Goal: Task Accomplishment & Management: Use online tool/utility

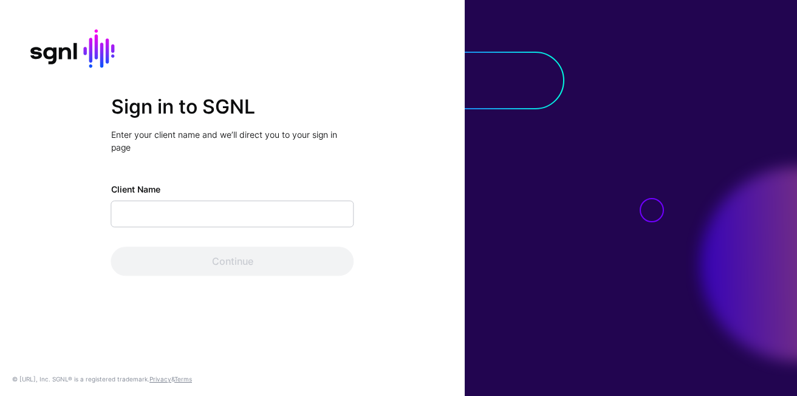
click at [247, 225] on input "Client Name" at bounding box center [232, 214] width 243 height 27
type input "**********"
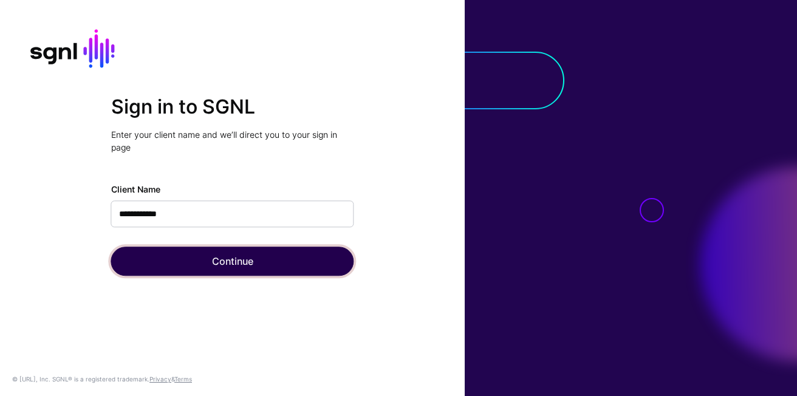
click at [215, 264] on button "Continue" at bounding box center [232, 261] width 243 height 29
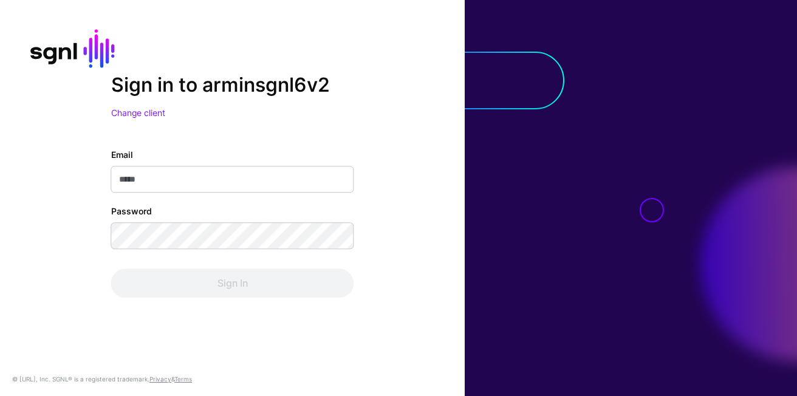
click at [191, 189] on input "Email" at bounding box center [232, 180] width 243 height 27
type input "**********"
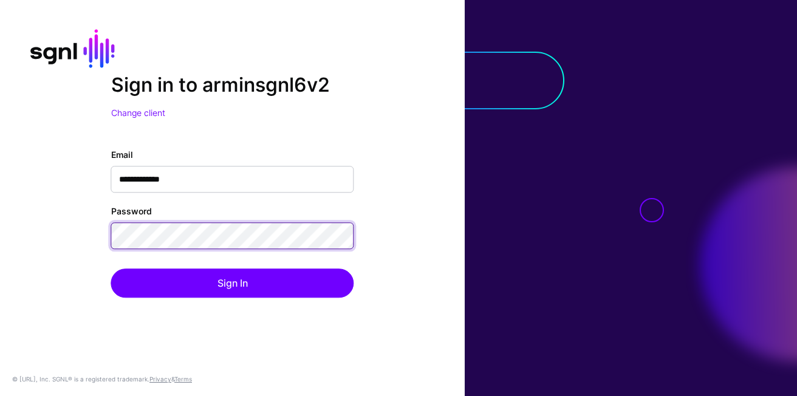
click at [111, 269] on button "Sign In" at bounding box center [232, 283] width 243 height 29
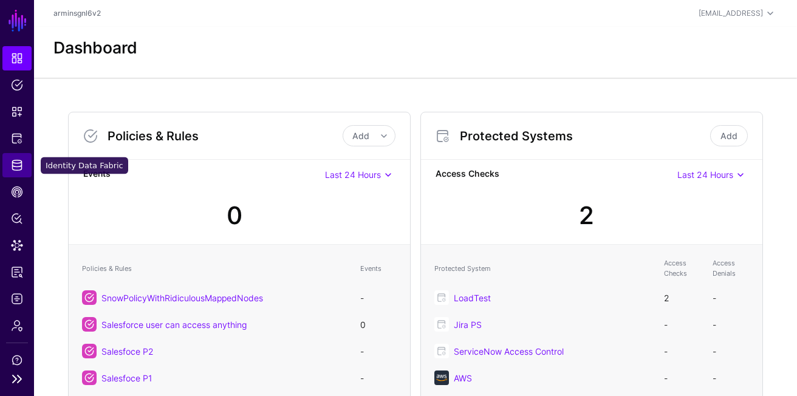
click at [15, 168] on span "Identity Data Fabric" at bounding box center [17, 165] width 12 height 12
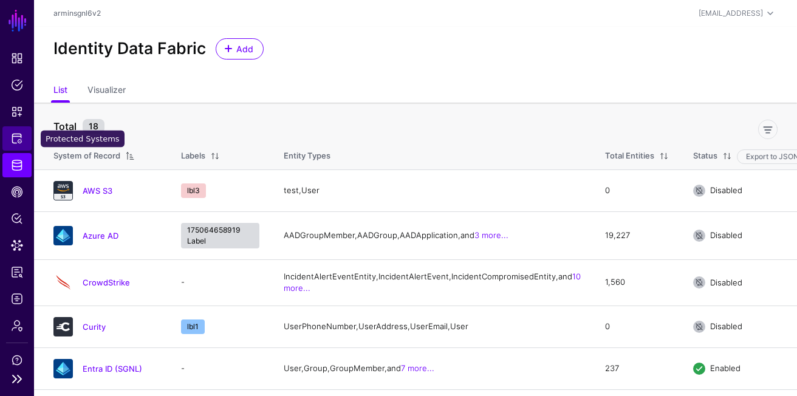
click at [27, 139] on link "Protected Systems" at bounding box center [16, 138] width 29 height 24
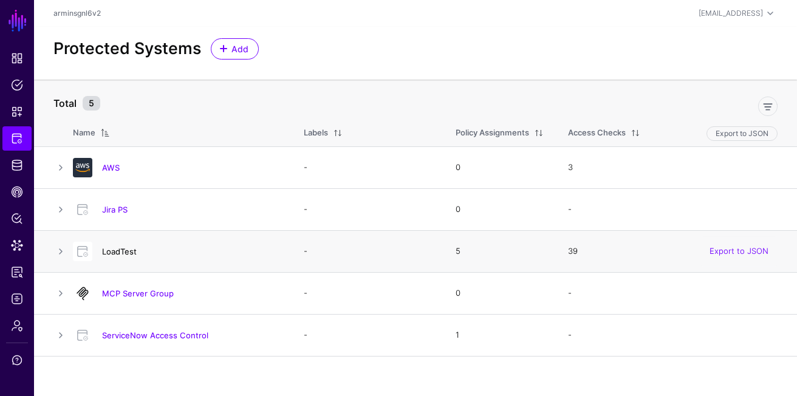
click at [119, 250] on link "LoadTest" at bounding box center [119, 252] width 35 height 10
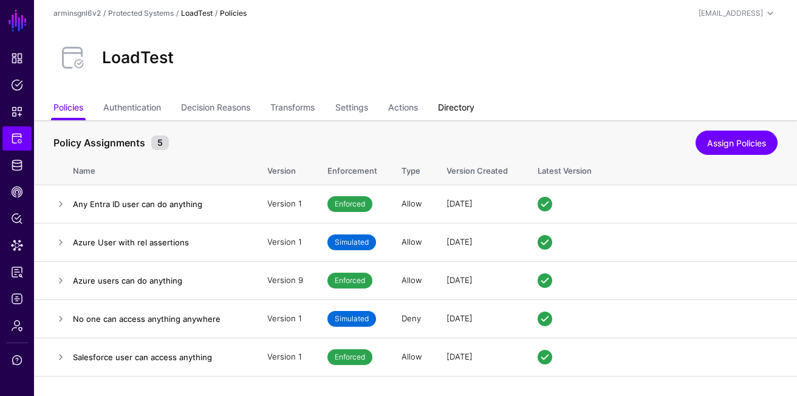
click at [452, 112] on link "Directory" at bounding box center [456, 108] width 36 height 23
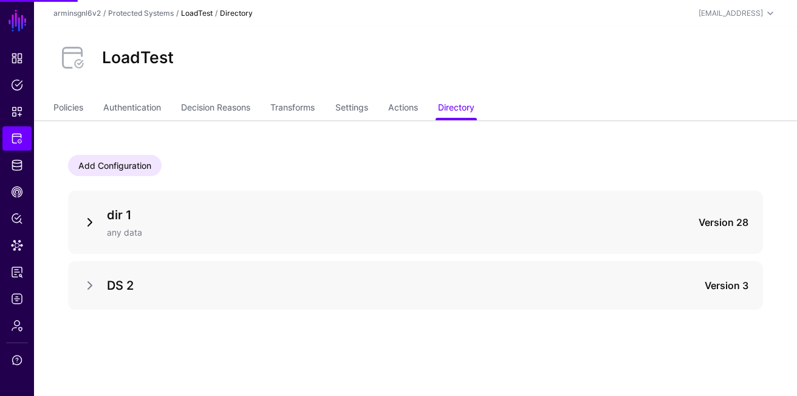
click at [86, 225] on link at bounding box center [90, 222] width 15 height 15
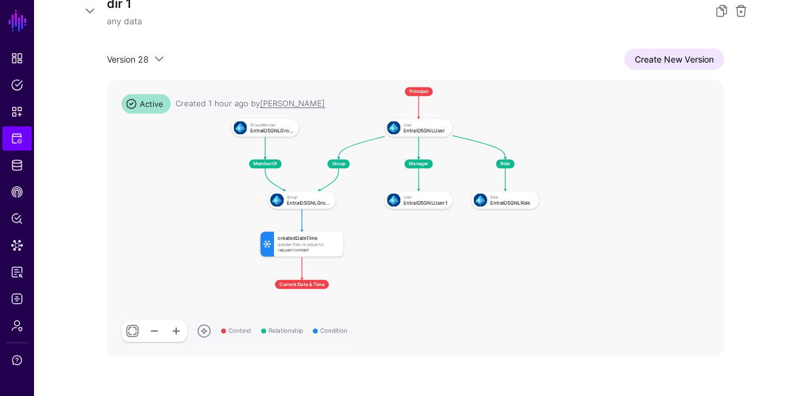
scroll to position [213, 0]
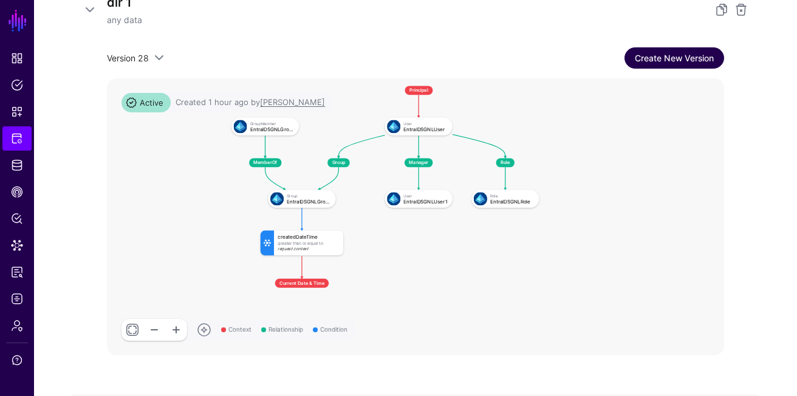
click at [698, 64] on link "Create New Version" at bounding box center [675, 57] width 100 height 21
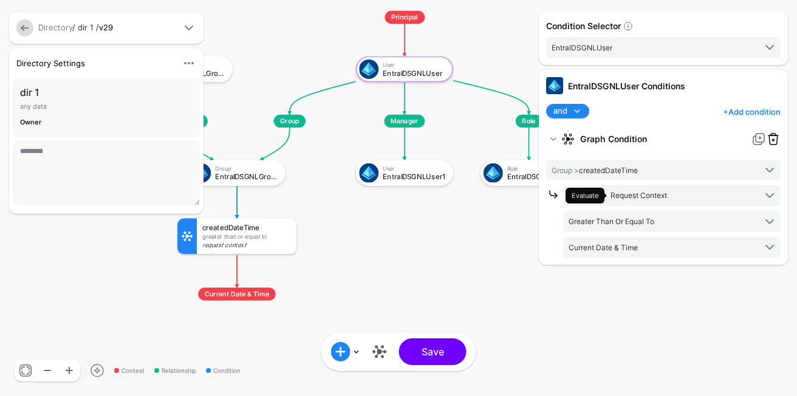
click at [773, 135] on link at bounding box center [773, 139] width 15 height 15
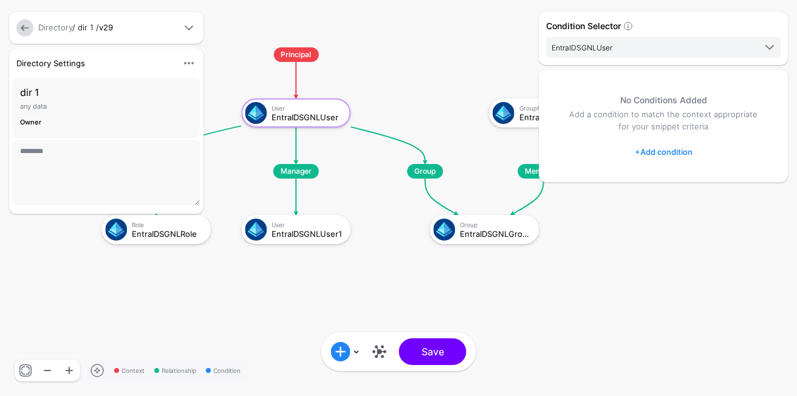
click at [609, 36] on div "Condition Selector EntraIDSGNLUser EntraIDSGNLUser EntraIDSGNLGroup EntraIDSGNL…" at bounding box center [663, 38] width 249 height 53
click at [655, 149] on link "+ Add condition" at bounding box center [664, 151] width 58 height 19
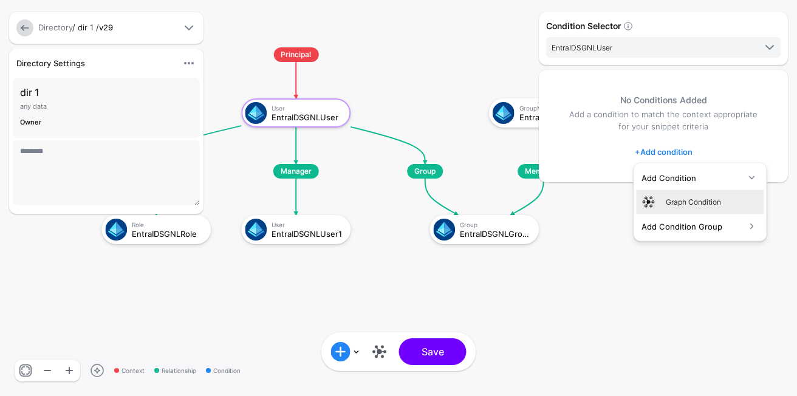
click at [679, 194] on link "Graph Condition" at bounding box center [701, 202] width 128 height 24
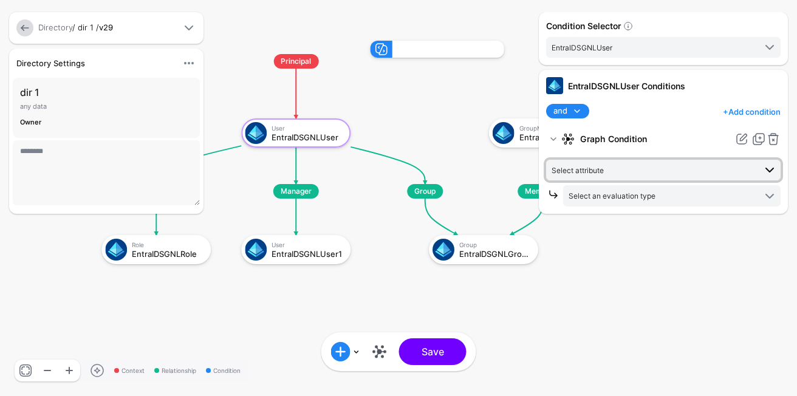
click at [603, 171] on span "Select attribute" at bounding box center [578, 170] width 52 height 9
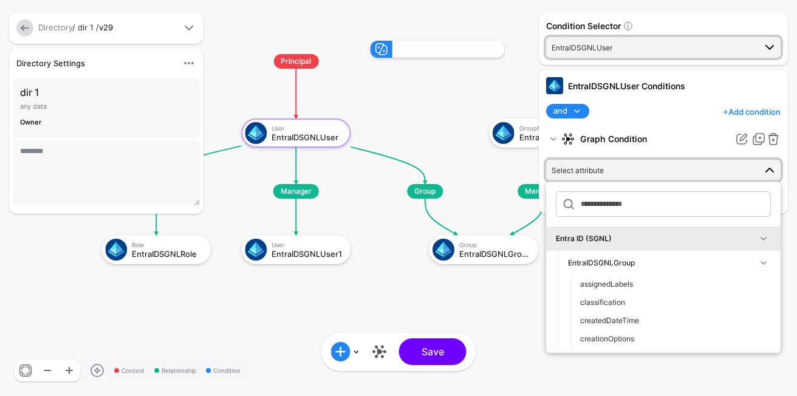
click at [631, 50] on span "EntraIDSGNLUser" at bounding box center [654, 47] width 204 height 13
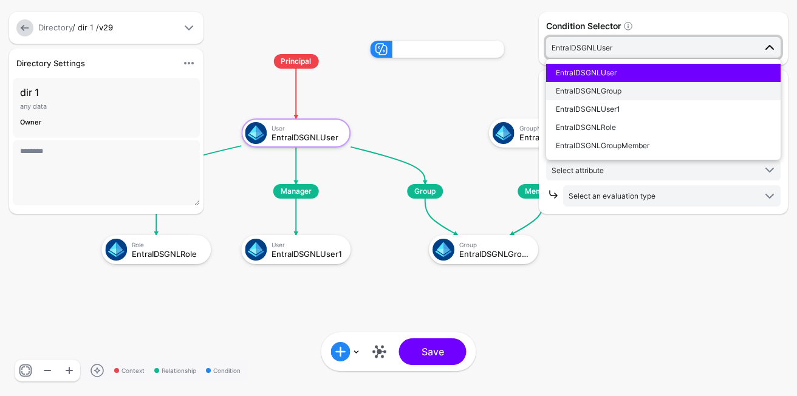
click at [615, 91] on span "EntraIDSGNLGroup" at bounding box center [589, 90] width 66 height 9
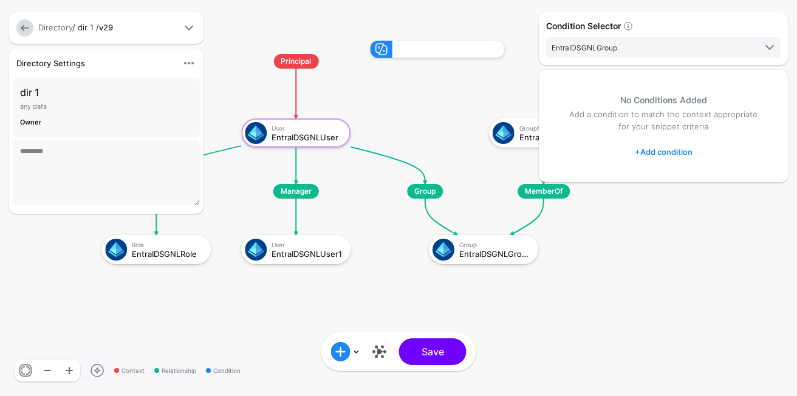
click at [670, 146] on link "+ Add condition" at bounding box center [664, 151] width 58 height 19
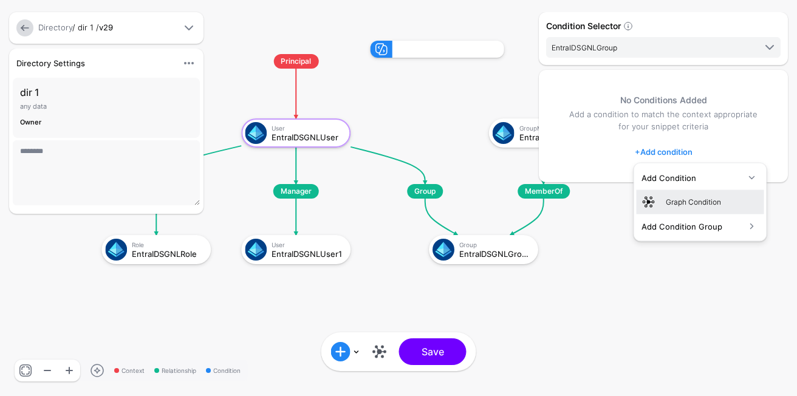
click at [683, 207] on div "Graph Condition" at bounding box center [701, 201] width 118 height 15
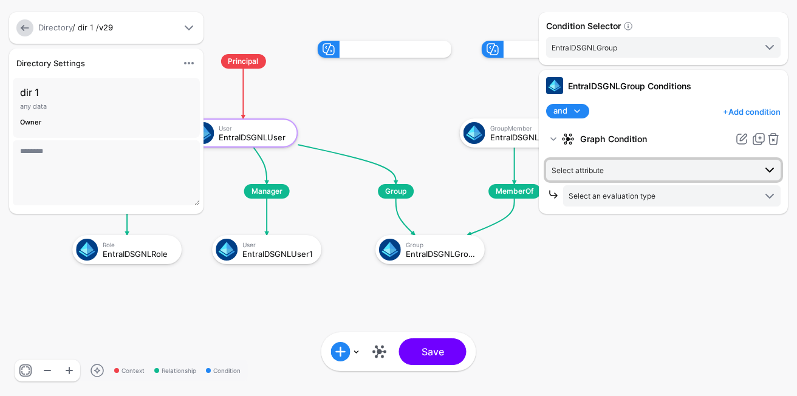
click at [614, 172] on span "Select attribute" at bounding box center [654, 169] width 204 height 13
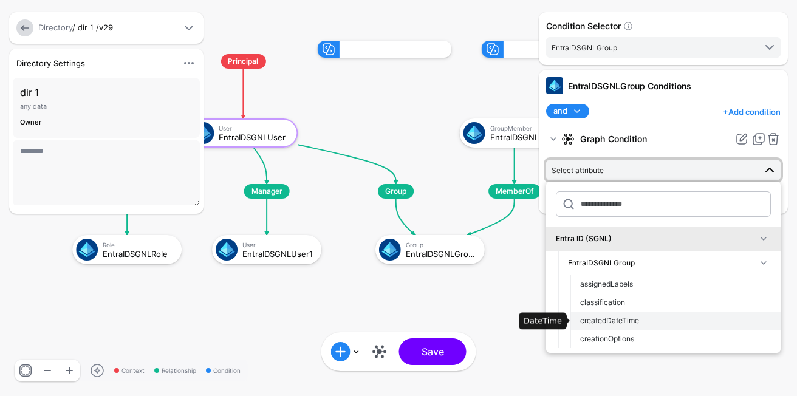
click at [624, 326] on button "createdDateTime" at bounding box center [676, 321] width 210 height 18
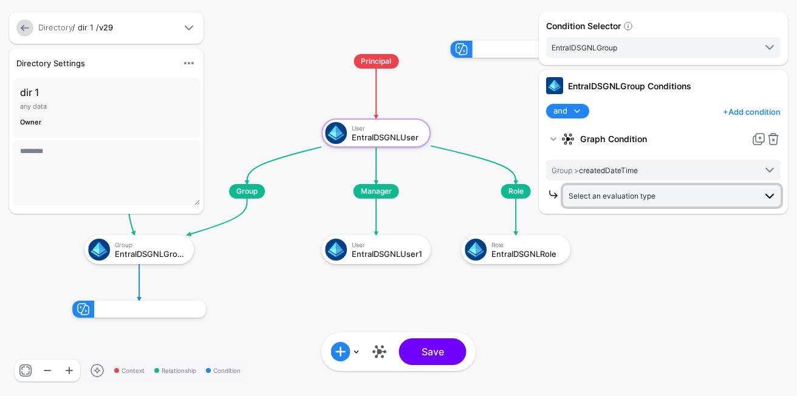
click at [608, 199] on span "Select an evaluation type" at bounding box center [612, 195] width 87 height 9
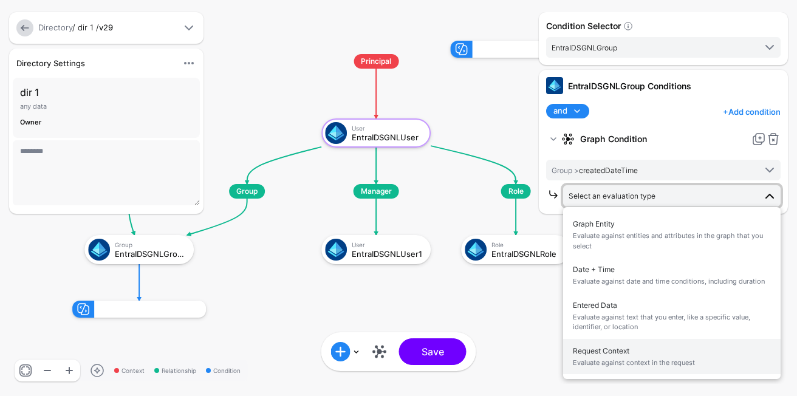
click at [625, 354] on span "Request Context Evaluate against context in the request" at bounding box center [672, 357] width 198 height 29
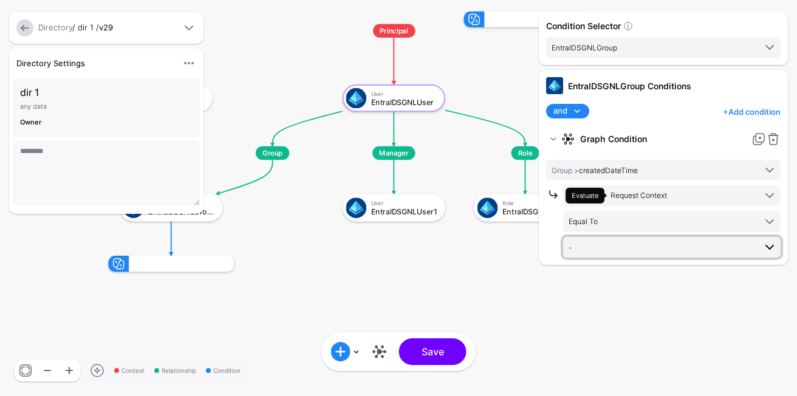
click at [616, 245] on span "-" at bounding box center [662, 247] width 187 height 13
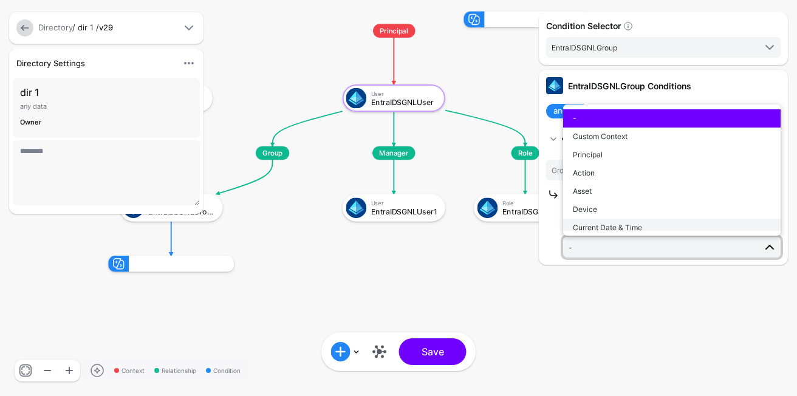
click at [633, 219] on button "Current Date & Time" at bounding box center [672, 228] width 218 height 18
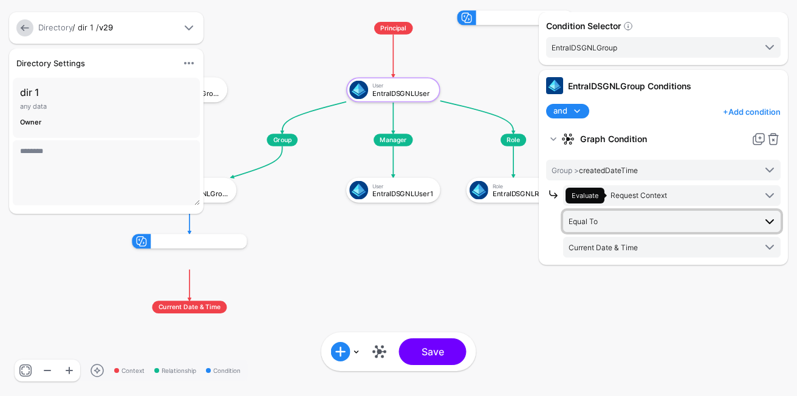
click at [621, 221] on span "Equal To" at bounding box center [662, 221] width 187 height 13
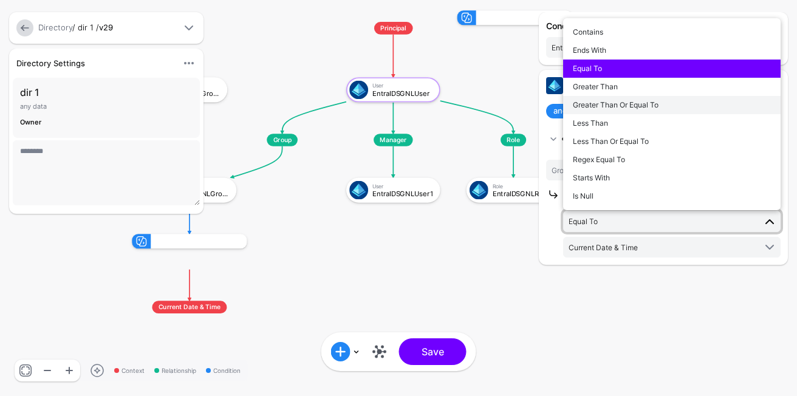
click at [631, 108] on span "Greater Than Or Equal To" at bounding box center [616, 104] width 86 height 9
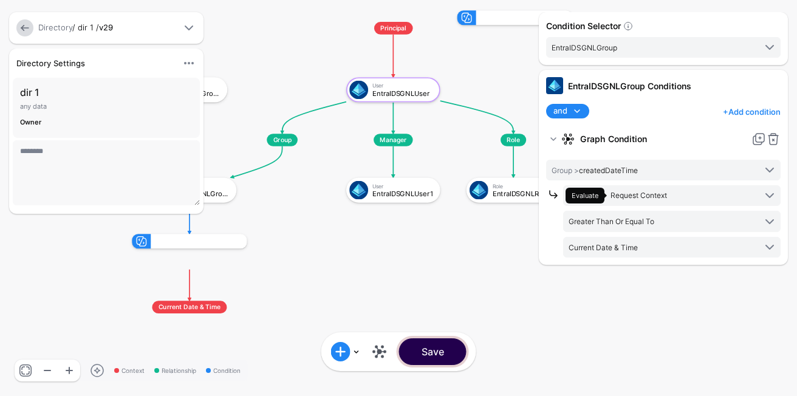
click at [446, 354] on button "Save" at bounding box center [432, 352] width 67 height 27
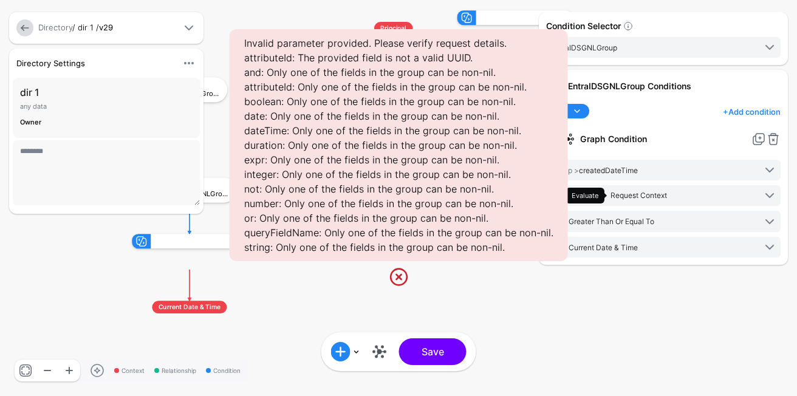
click at [399, 283] on link at bounding box center [398, 276] width 19 height 19
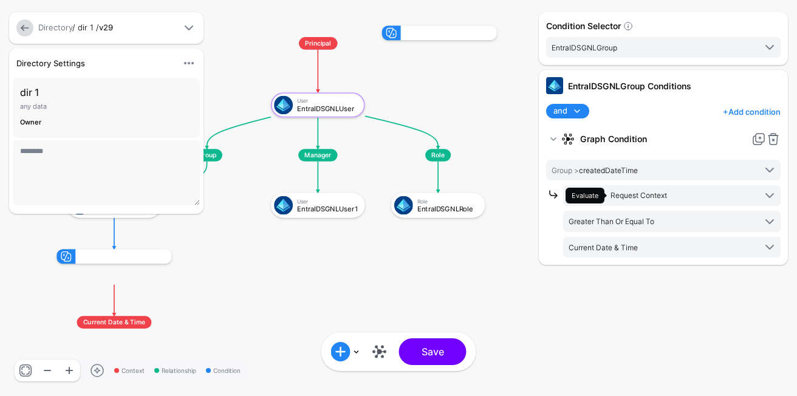
drag, startPoint x: 331, startPoint y: 286, endPoint x: 255, endPoint y: 301, distance: 76.9
click at [255, 301] on div "Context Relationship Condition Principal User EntraIDSGNLUser Group EntraIDSGNL…" at bounding box center [398, 198] width 797 height 396
click at [618, 46] on span "EntraIDSGNLGroup" at bounding box center [654, 47] width 204 height 13
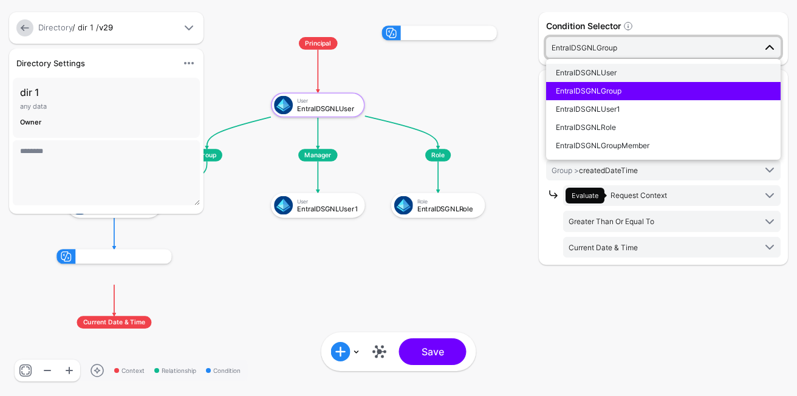
click at [594, 76] on span "EntraIDSGNLUser" at bounding box center [586, 72] width 61 height 9
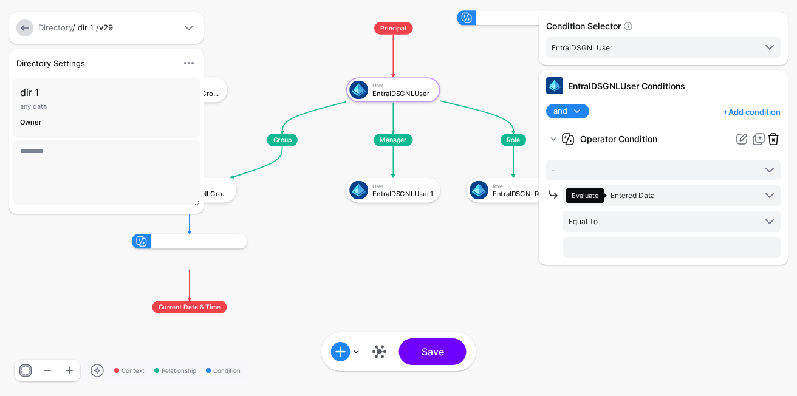
click at [776, 136] on link at bounding box center [773, 139] width 15 height 15
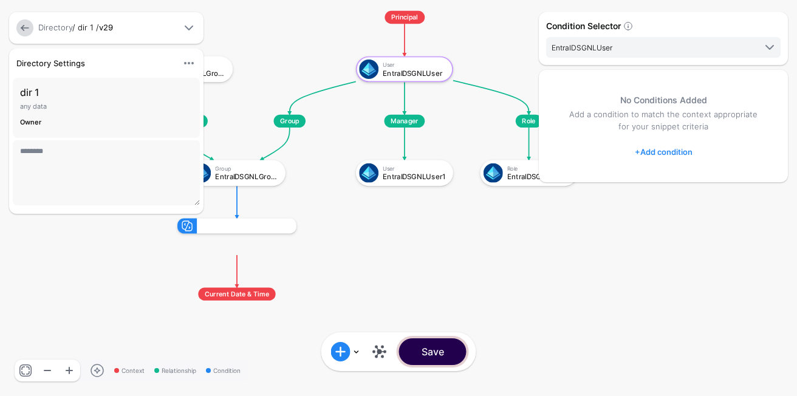
click at [452, 363] on button "Save" at bounding box center [432, 352] width 67 height 27
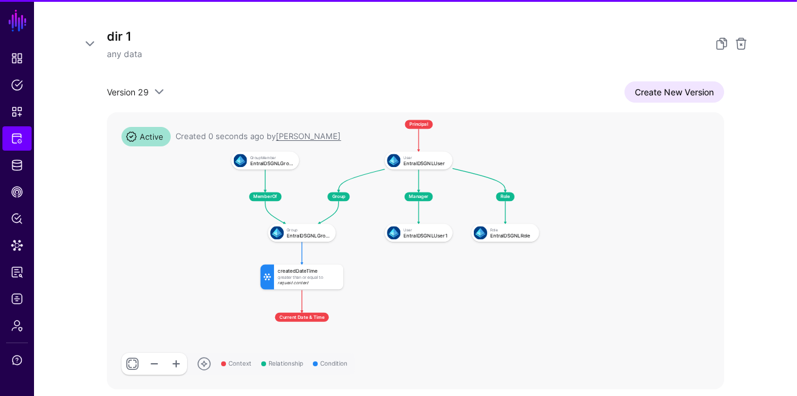
scroll to position [190, 0]
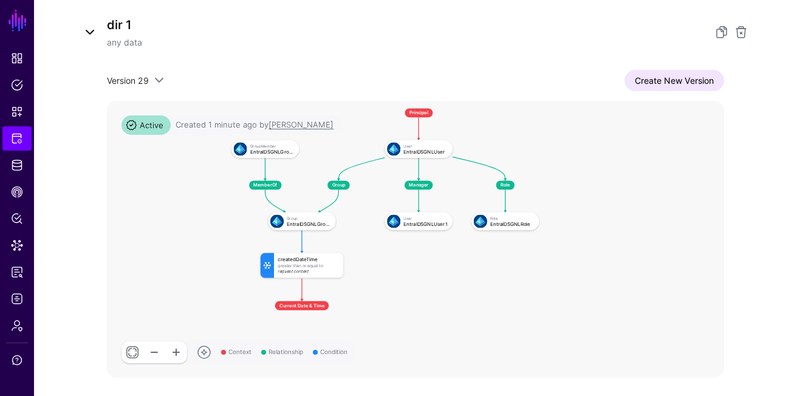
click at [94, 26] on link at bounding box center [90, 32] width 15 height 15
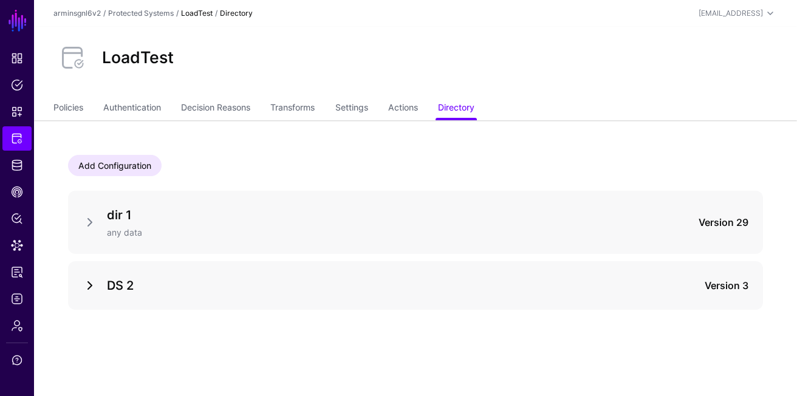
click at [89, 281] on link at bounding box center [90, 285] width 15 height 15
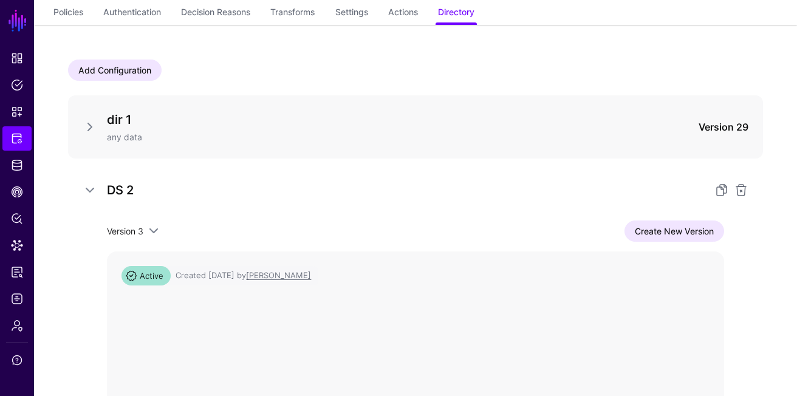
scroll to position [150, 0]
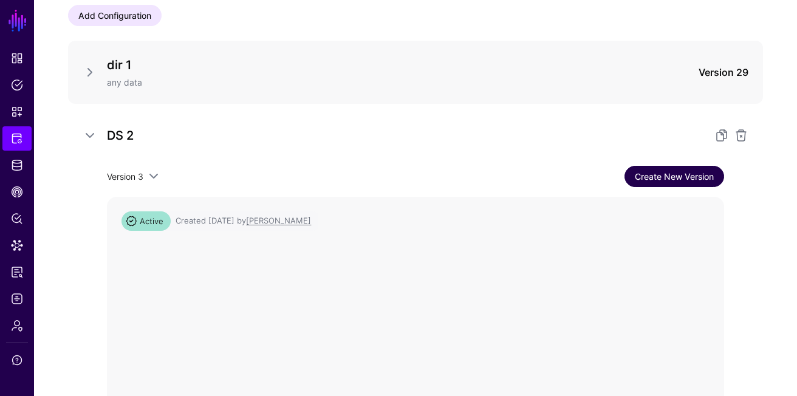
click at [676, 179] on link "Create New Version" at bounding box center [675, 176] width 100 height 21
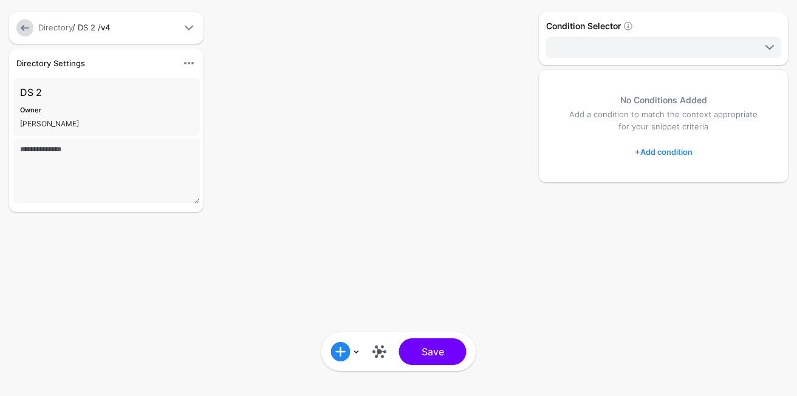
click at [387, 364] on div "Add Condition Graph Condition Add Condition Group Open Graph Save" at bounding box center [398, 352] width 145 height 27
click at [381, 348] on link at bounding box center [379, 351] width 19 height 19
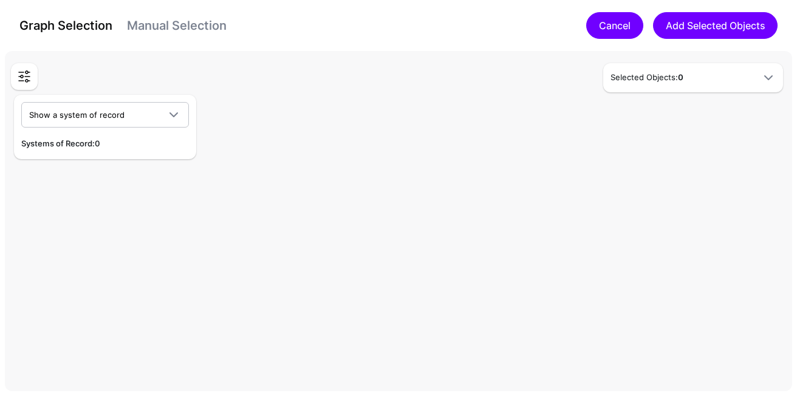
click at [602, 21] on link "Cancel" at bounding box center [615, 25] width 57 height 27
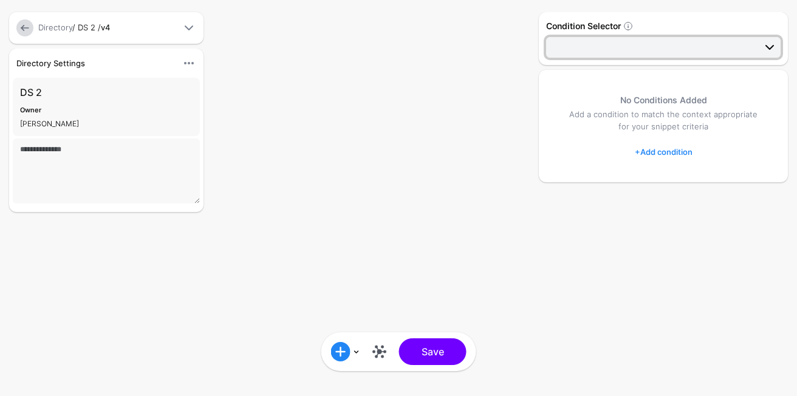
click at [570, 47] on span at bounding box center [664, 47] width 225 height 15
click at [435, 199] on div "Add Condition Graph Condition Add Condition Group Save" at bounding box center [398, 198] width 797 height 396
click at [30, 30] on link at bounding box center [24, 27] width 17 height 17
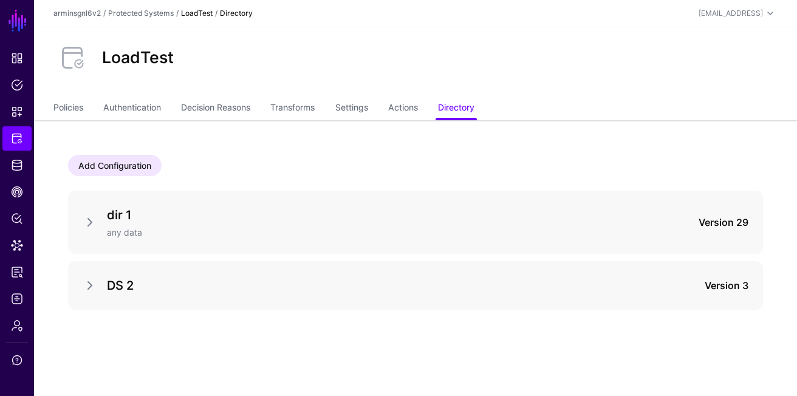
click at [80, 279] on div "DS 2 Version 3" at bounding box center [415, 285] width 695 height 49
click at [85, 283] on link at bounding box center [90, 285] width 15 height 15
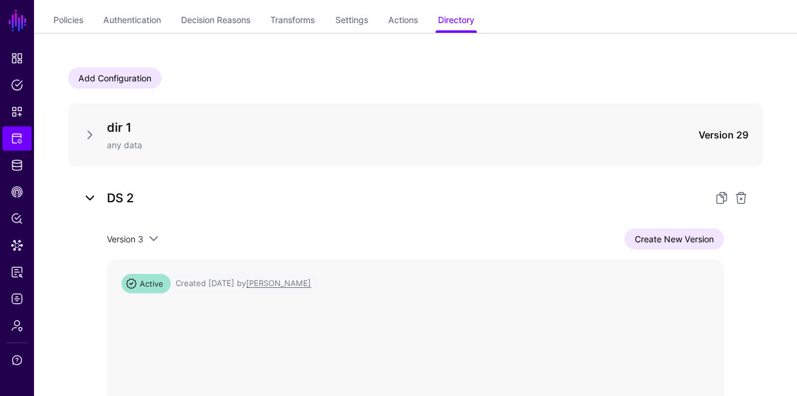
scroll to position [116, 0]
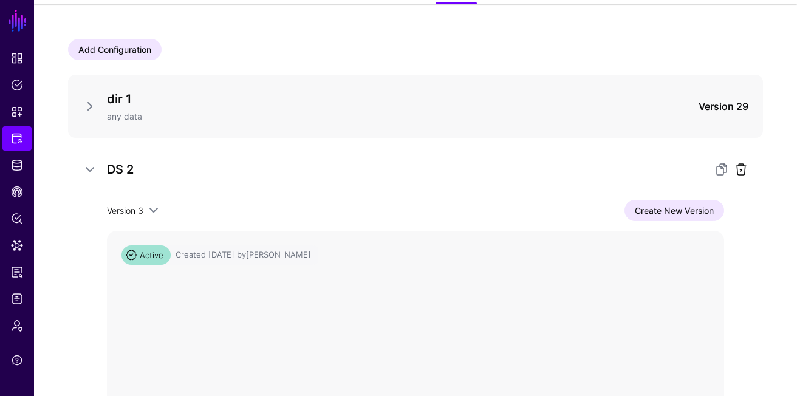
click at [745, 165] on link at bounding box center [741, 169] width 15 height 15
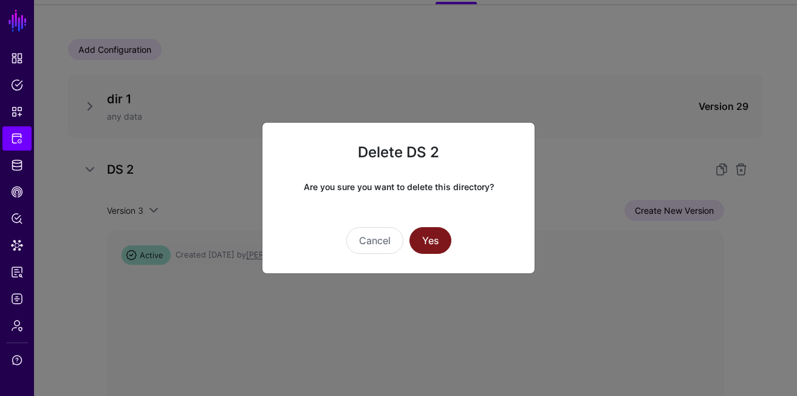
click at [439, 247] on button "Yes" at bounding box center [431, 240] width 42 height 27
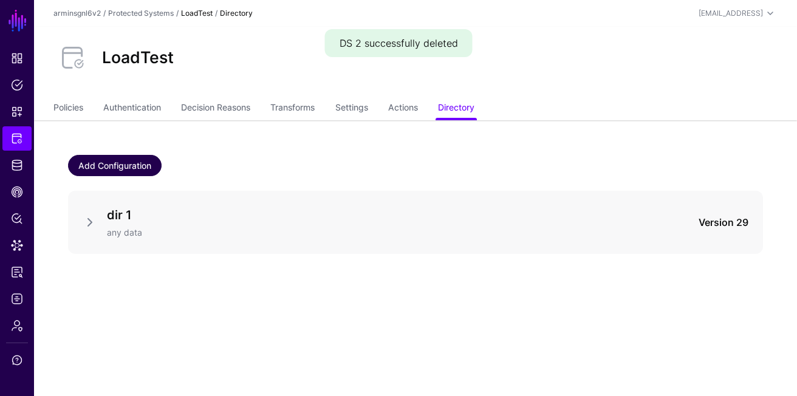
click at [126, 159] on link "Add Configuration" at bounding box center [115, 165] width 94 height 21
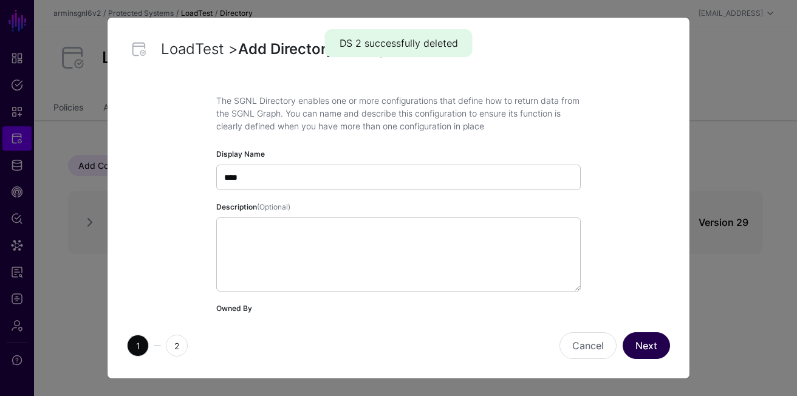
type input "****"
click at [652, 347] on button "Next" at bounding box center [646, 345] width 47 height 27
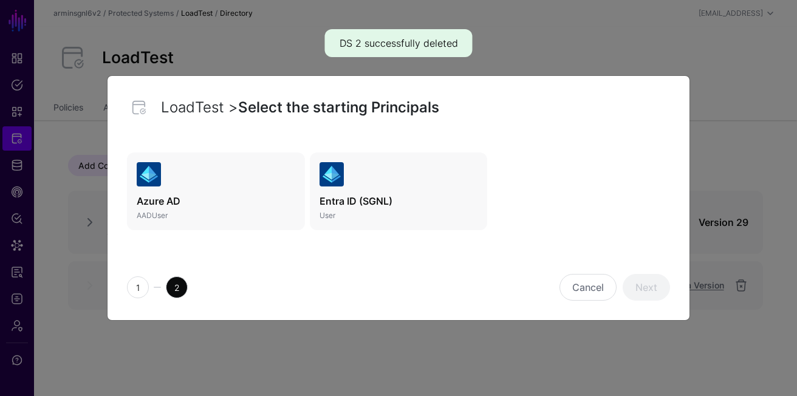
click at [407, 199] on h3 "Entra ID (SGNL)" at bounding box center [399, 201] width 159 height 15
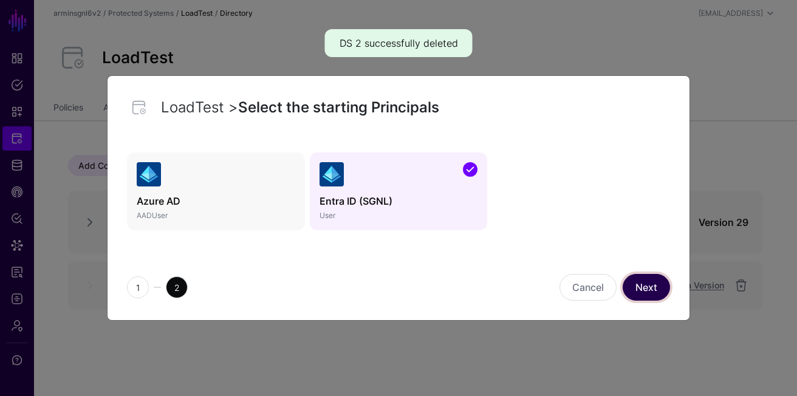
click at [637, 289] on link "Next" at bounding box center [646, 287] width 47 height 27
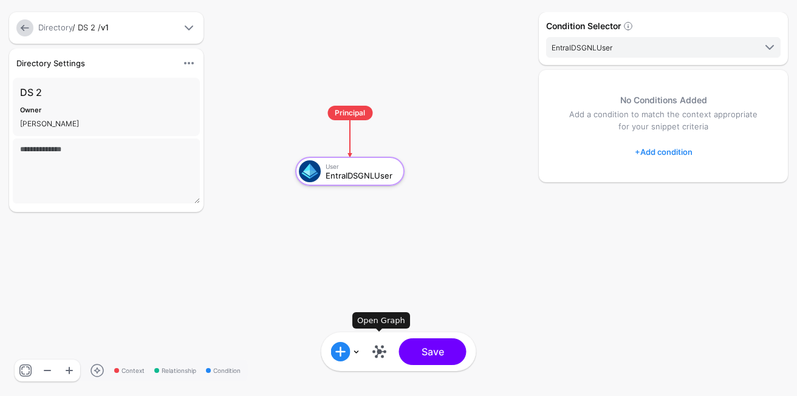
click at [384, 357] on link at bounding box center [379, 351] width 19 height 19
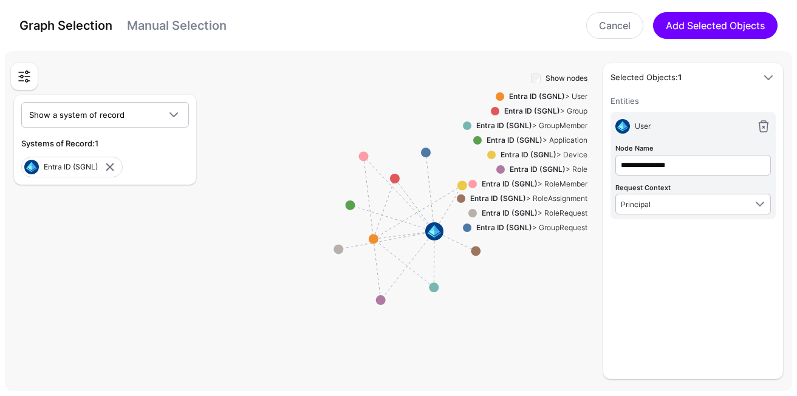
click at [580, 112] on div "Entra ID (SGNL) > Group" at bounding box center [544, 111] width 88 height 11
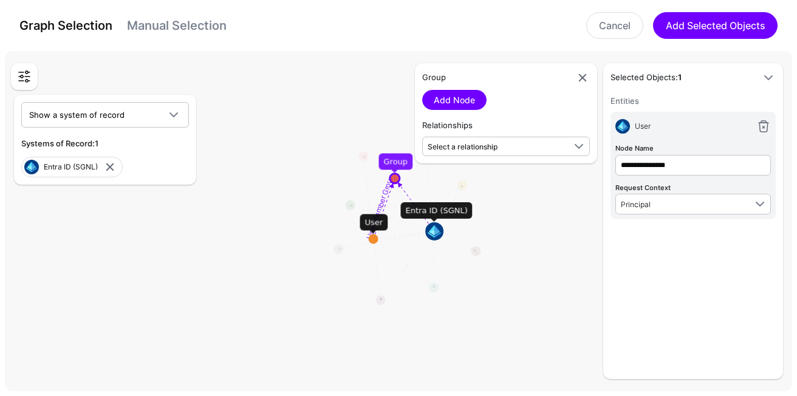
click at [489, 156] on div "Group Add Node Relationships Select a relationship User Member Group User (Entr…" at bounding box center [506, 113] width 182 height 100
click at [482, 153] on span "Select a relationship" at bounding box center [496, 146] width 137 height 13
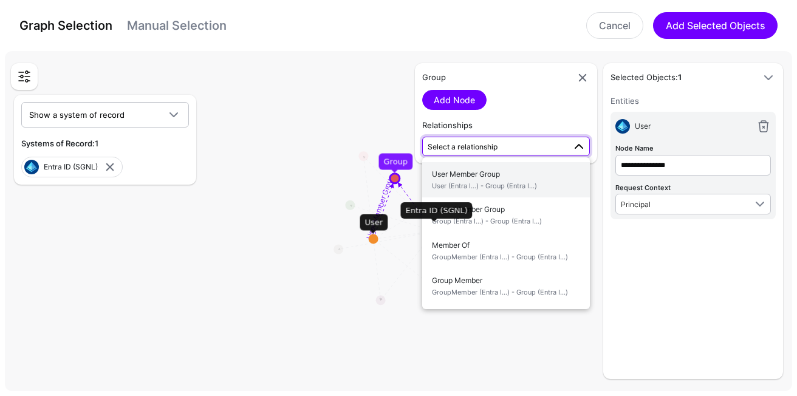
click at [525, 191] on span "User (Entra I...) - Group (Entra I...)" at bounding box center [506, 186] width 148 height 10
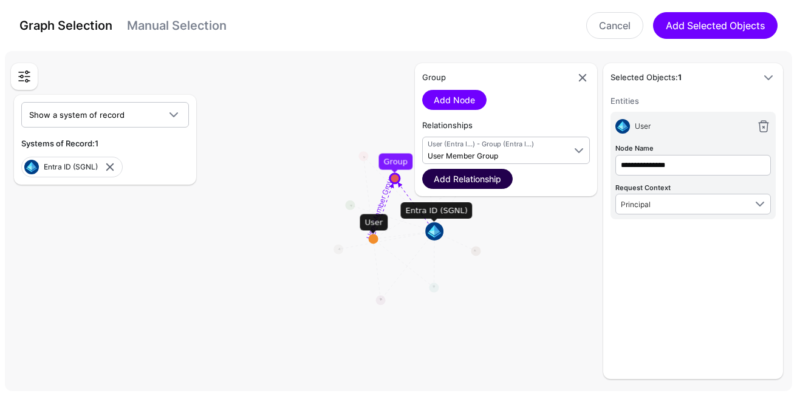
click at [485, 175] on link "Add Relationship" at bounding box center [467, 179] width 91 height 20
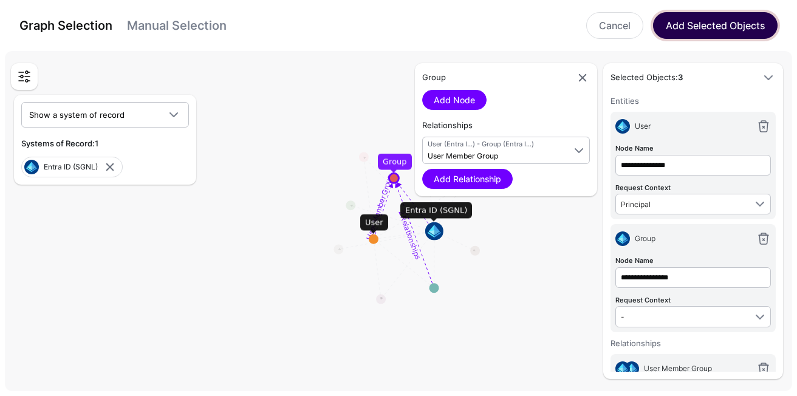
click at [707, 21] on button "Add Selected Objects" at bounding box center [715, 25] width 125 height 27
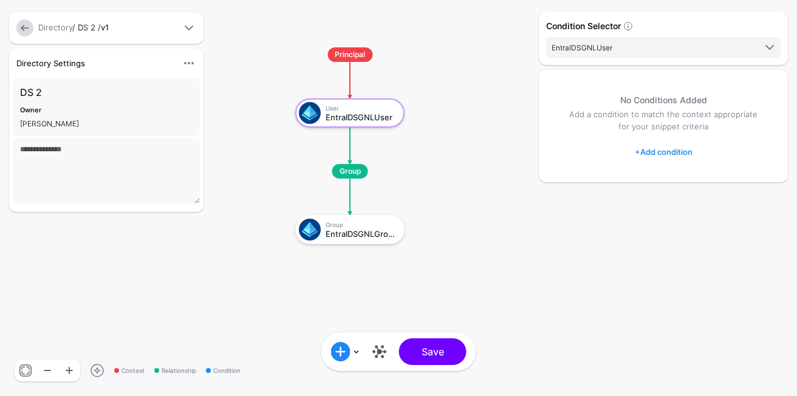
click at [365, 241] on div "Group EntraIDSGNLGroup" at bounding box center [349, 229] width 109 height 29
click at [380, 356] on link at bounding box center [379, 351] width 19 height 19
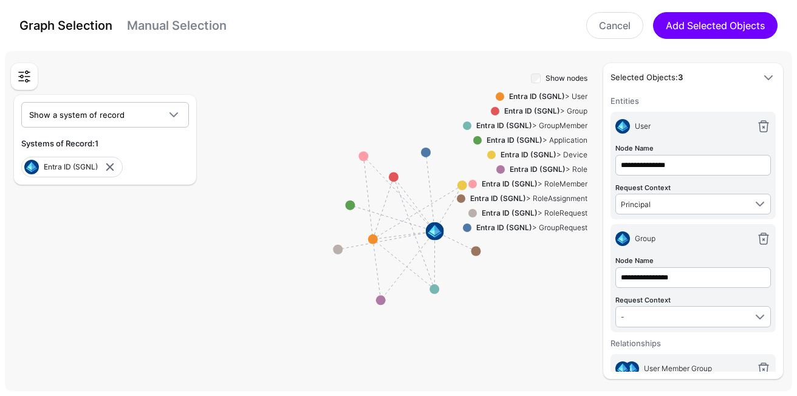
click at [571, 110] on div "Entra ID (SGNL) > Group" at bounding box center [544, 111] width 88 height 11
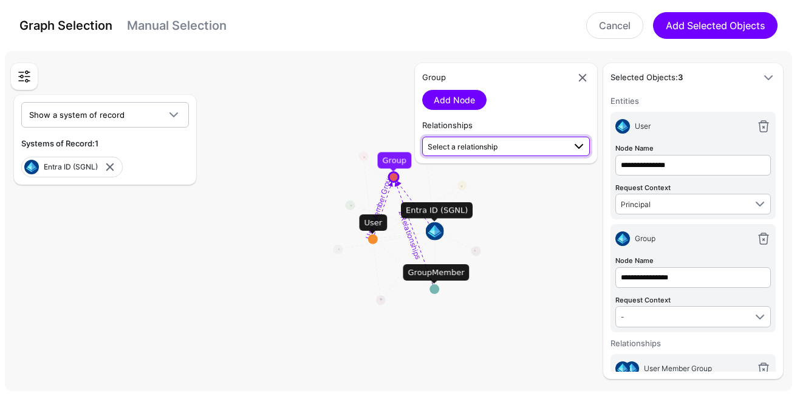
click at [515, 146] on span "Select a relationship" at bounding box center [496, 146] width 137 height 13
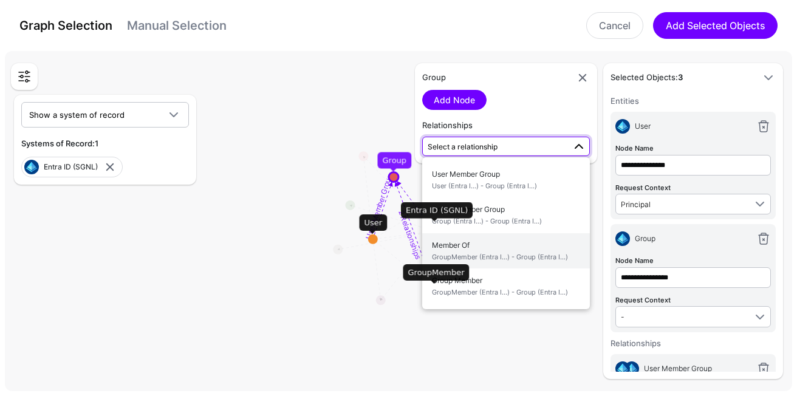
click at [536, 256] on span "GroupMember (Entra I...) - Group (Entra I...)" at bounding box center [506, 257] width 148 height 10
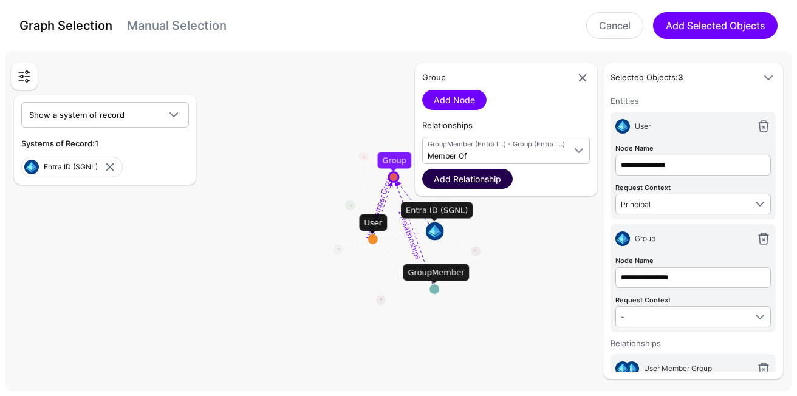
click at [478, 174] on link "Add Relationship" at bounding box center [467, 179] width 91 height 20
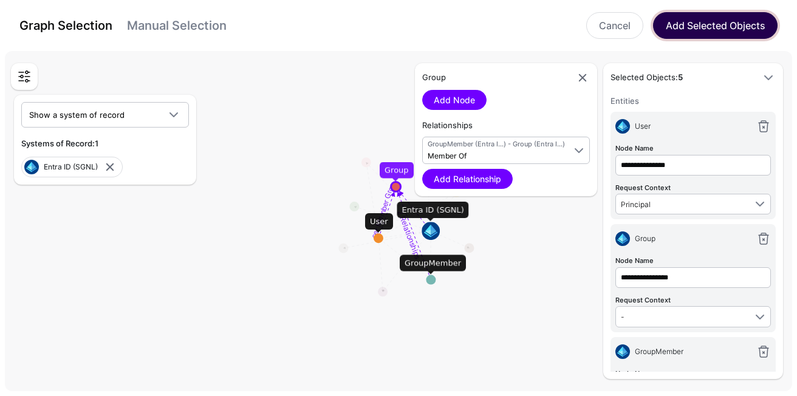
click at [729, 32] on button "Add Selected Objects" at bounding box center [715, 25] width 125 height 27
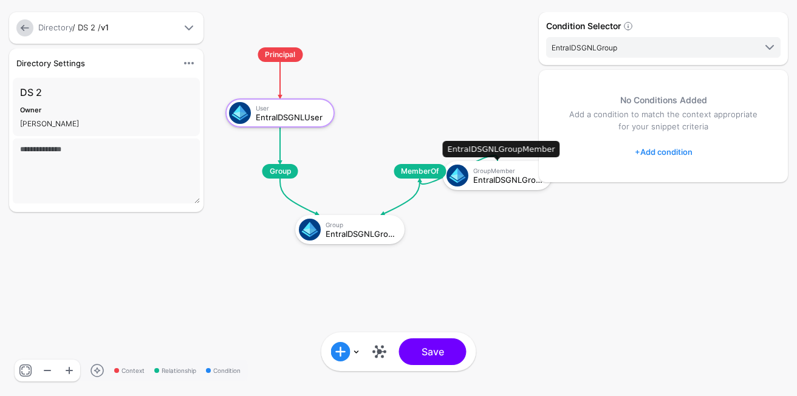
drag, startPoint x: 448, startPoint y: 112, endPoint x: 528, endPoint y: 174, distance: 101.8
click at [528, 175] on div "GroupMember EntraIDSGNLGroupMember" at bounding box center [510, 175] width 75 height 17
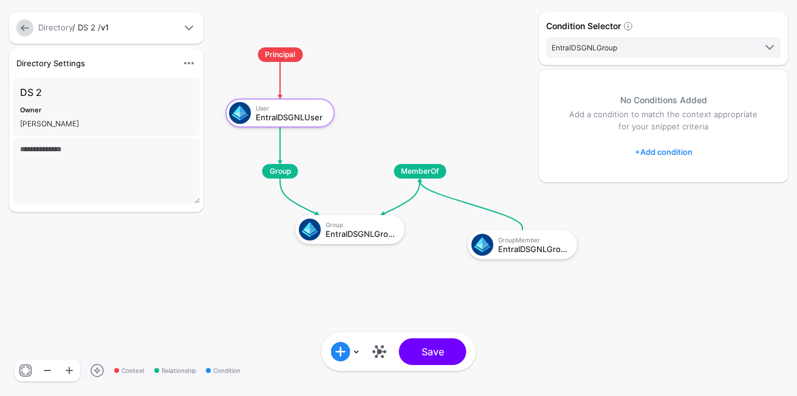
drag, startPoint x: 528, startPoint y: 174, endPoint x: 562, endPoint y: 254, distance: 86.6
click at [562, 254] on div "Context Relationship Condition Principal User EntraIDSGNLUser Group EntraIDSGNL…" at bounding box center [398, 198] width 797 height 396
drag, startPoint x: 562, startPoint y: 254, endPoint x: 555, endPoint y: 235, distance: 20.8
click at [555, 235] on div "Condition Selector EntraIDSGNLGroup EntraIDSGNLUser EntraIDSGNLGroup EntraIDSGN…" at bounding box center [663, 198] width 255 height 372
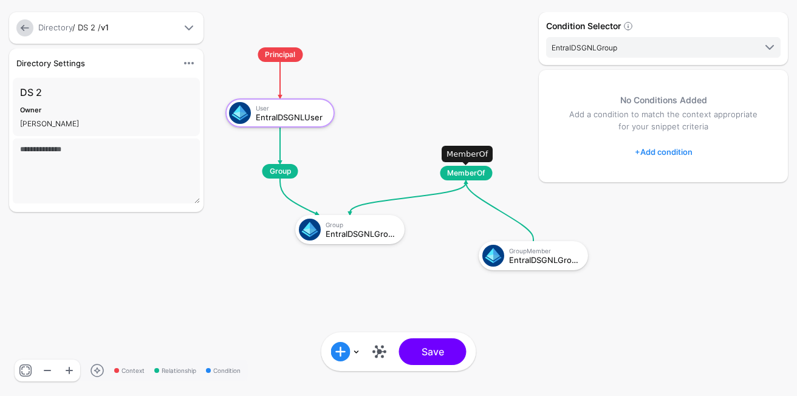
drag, startPoint x: 425, startPoint y: 174, endPoint x: 470, endPoint y: 175, distance: 45.6
click at [470, 175] on span "MemberOf" at bounding box center [466, 173] width 52 height 15
drag, startPoint x: 470, startPoint y: 175, endPoint x: 459, endPoint y: 163, distance: 16.4
click at [459, 165] on span "MemberOf" at bounding box center [456, 172] width 52 height 15
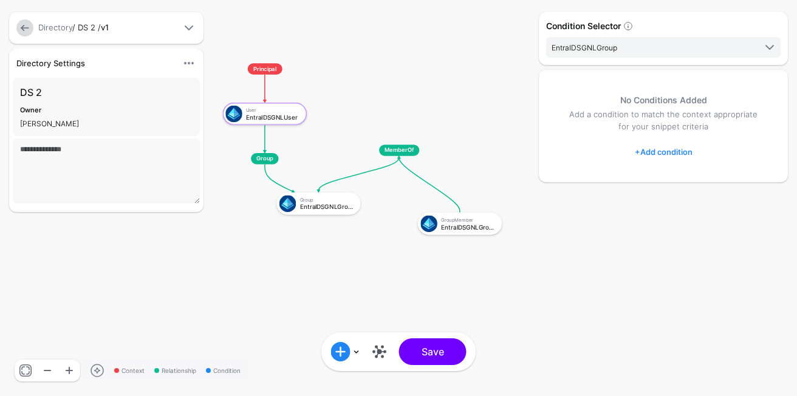
drag, startPoint x: 413, startPoint y: 284, endPoint x: 370, endPoint y: 249, distance: 55.3
click at [370, 249] on rect at bounding box center [213, 54] width 61402 height 30514
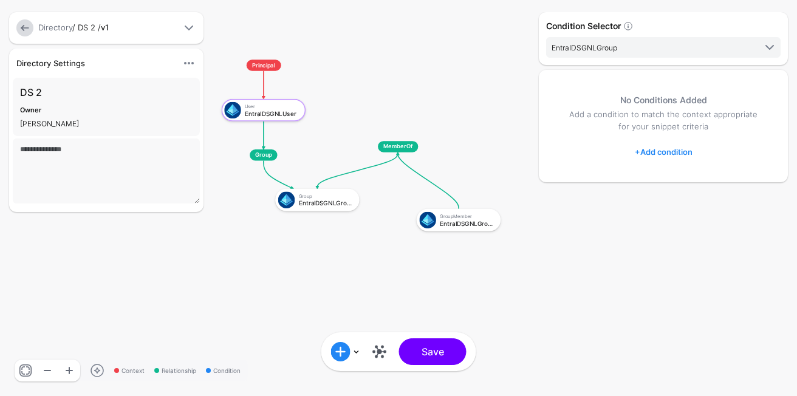
drag, startPoint x: 380, startPoint y: 243, endPoint x: 390, endPoint y: 231, distance: 15.1
click at [390, 231] on rect at bounding box center [212, 51] width 61402 height 30514
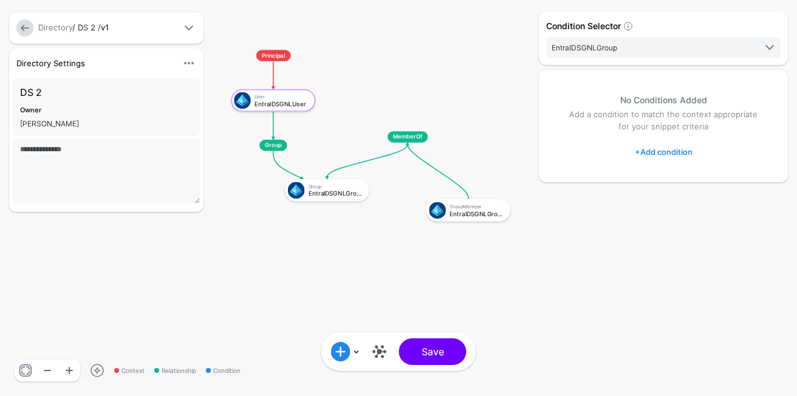
click at [669, 154] on link "+ Add condition" at bounding box center [664, 151] width 58 height 19
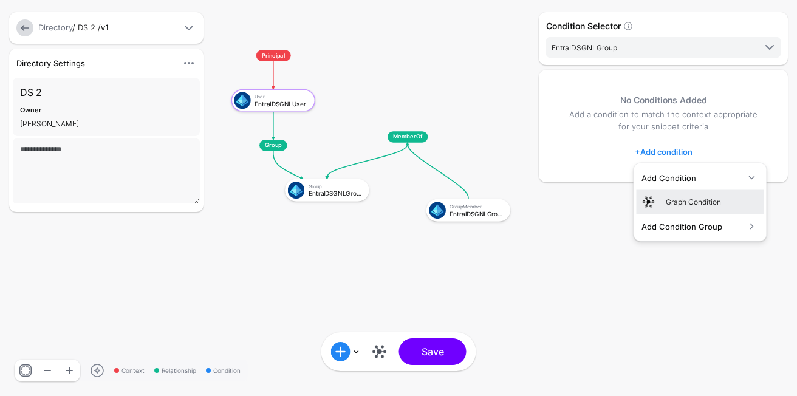
click at [701, 205] on div "Graph Condition" at bounding box center [713, 201] width 94 height 11
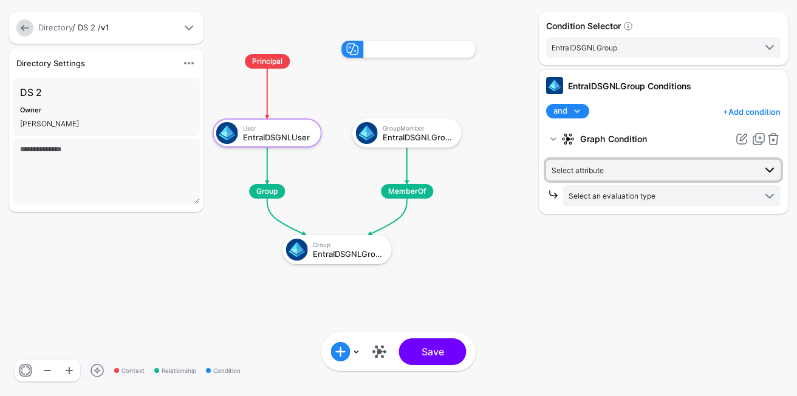
click at [611, 178] on link "Select attribute" at bounding box center [663, 170] width 235 height 21
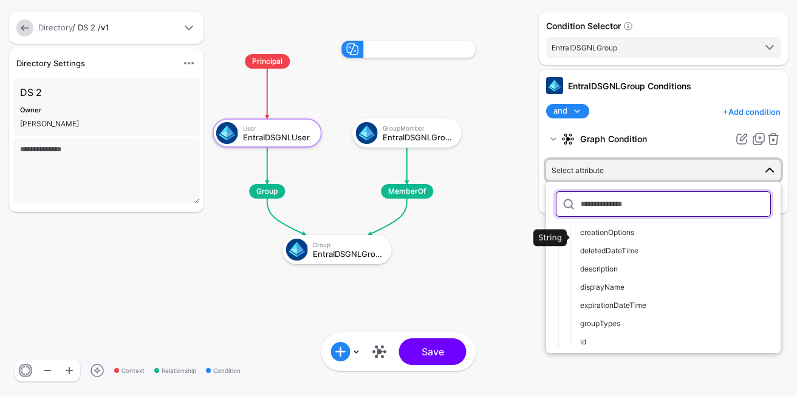
scroll to position [115, 0]
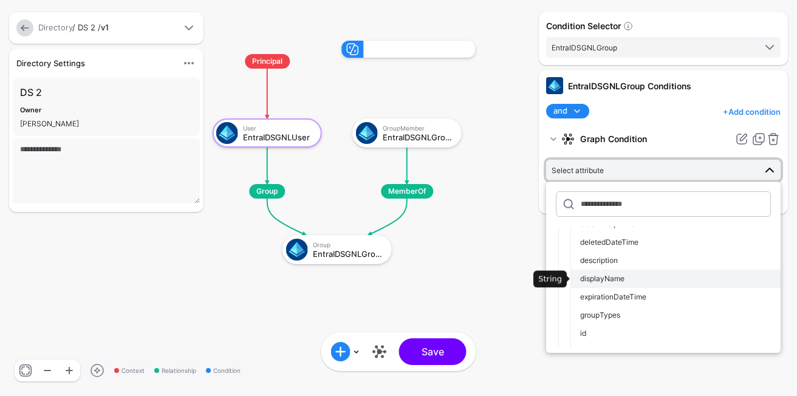
click at [644, 277] on div "displayName" at bounding box center [675, 279] width 191 height 11
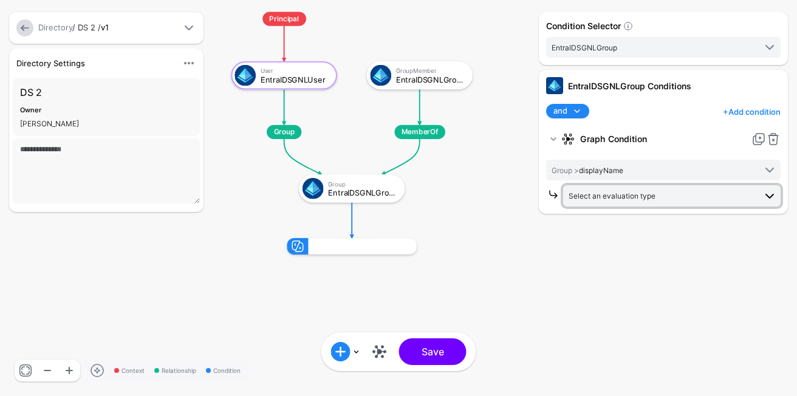
click at [622, 202] on span "Select an evaluation type" at bounding box center [662, 195] width 187 height 13
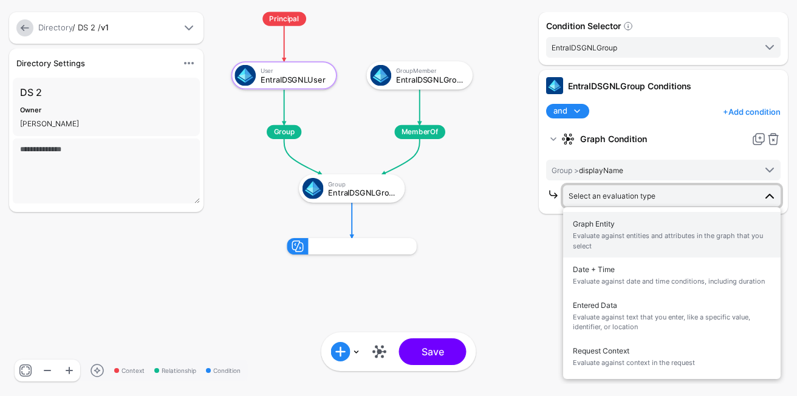
click at [648, 240] on span "Evaluate against entities and attributes in the graph that you select" at bounding box center [672, 241] width 198 height 20
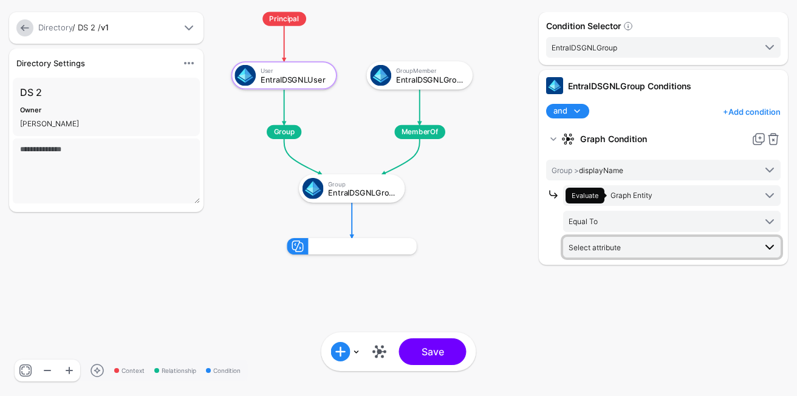
click at [590, 249] on span "Select attribute" at bounding box center [595, 247] width 52 height 9
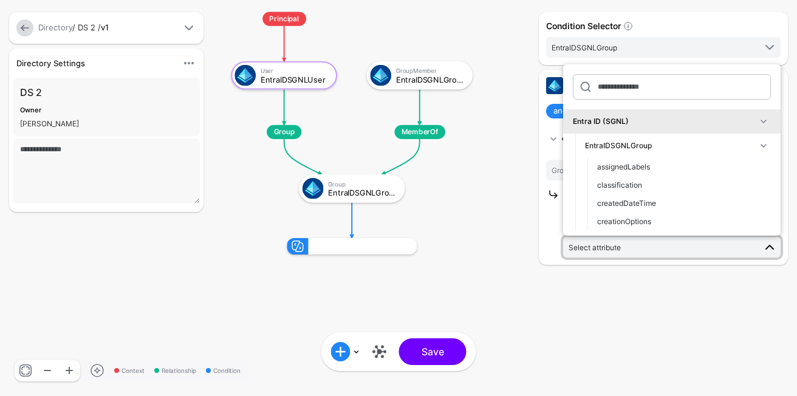
click at [766, 151] on span at bounding box center [764, 146] width 15 height 15
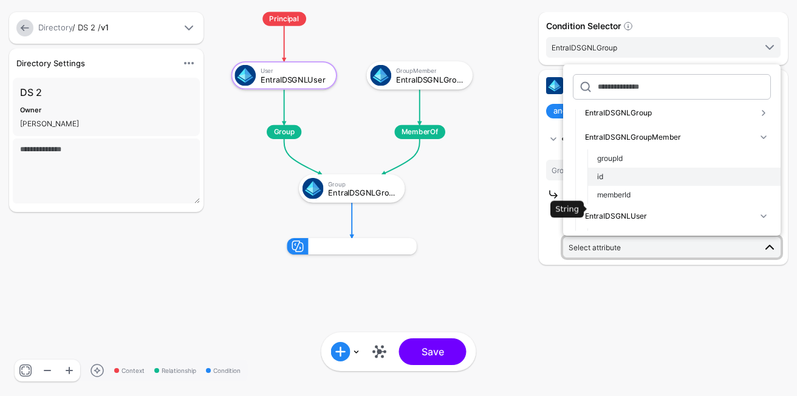
scroll to position [34, 0]
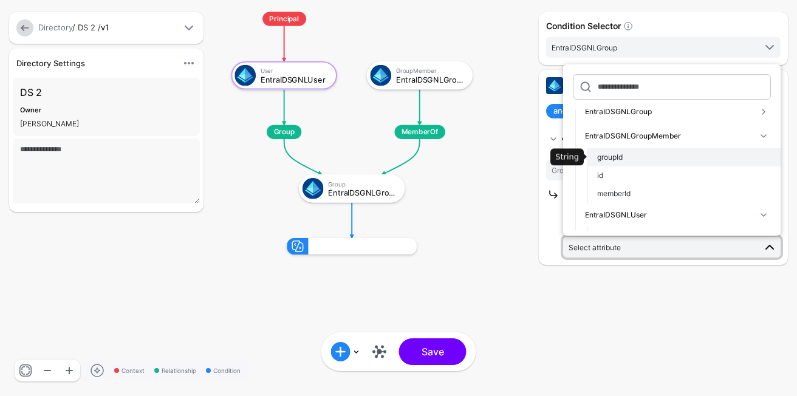
click at [666, 157] on div "groupId" at bounding box center [684, 157] width 174 height 11
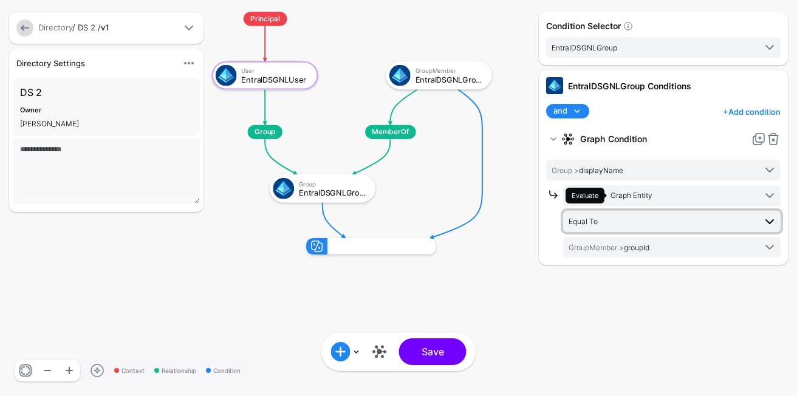
click at [650, 215] on span "Equal To" at bounding box center [662, 221] width 187 height 13
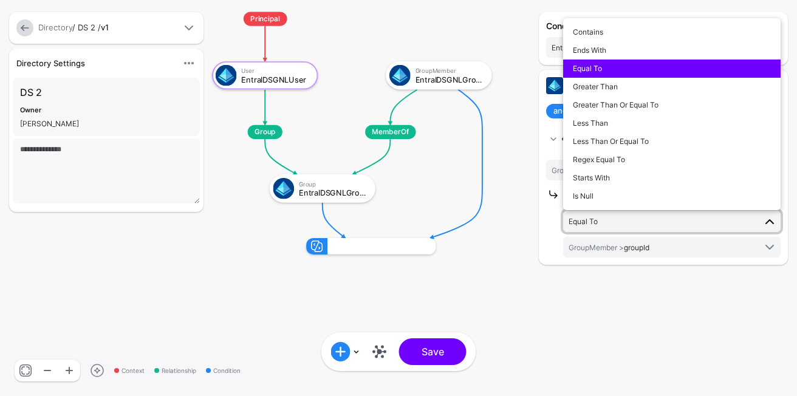
click at [653, 290] on div "Condition Selector EntraIDSGNLGroup EntraIDSGNLUser EntraIDSGNLGroup EntraIDSGN…" at bounding box center [663, 198] width 255 height 372
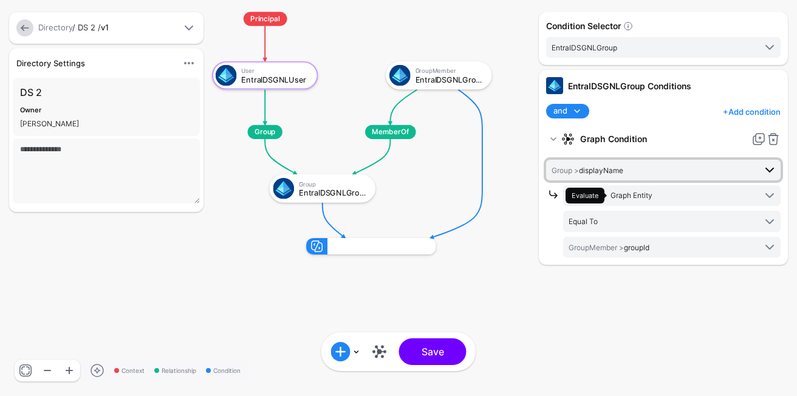
click at [633, 167] on span "Group > displayName" at bounding box center [654, 169] width 204 height 13
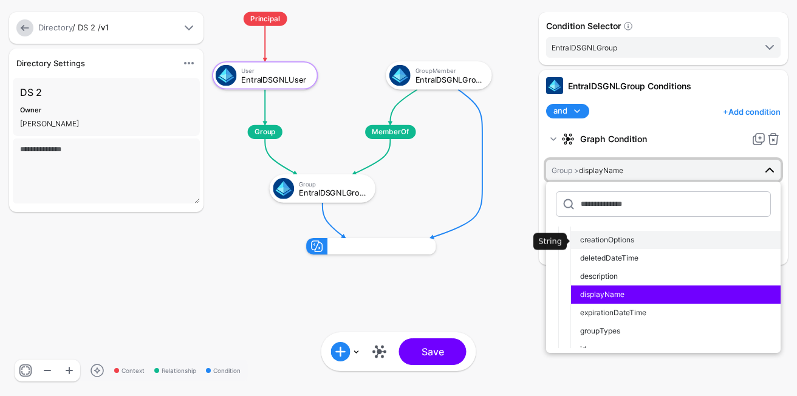
scroll to position [106, 0]
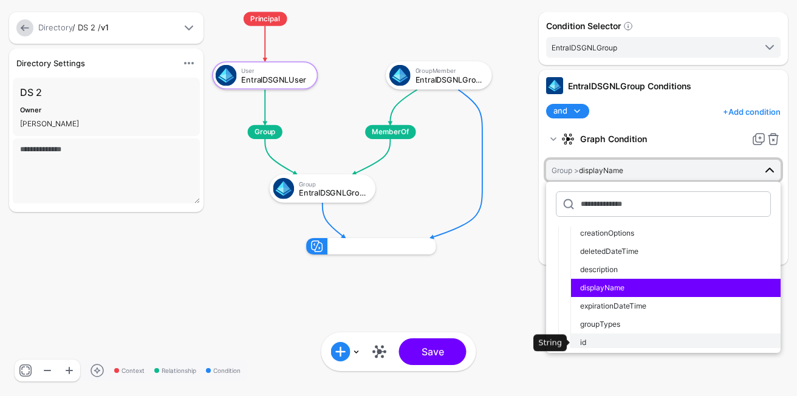
click at [593, 342] on div "id" at bounding box center [675, 342] width 191 height 11
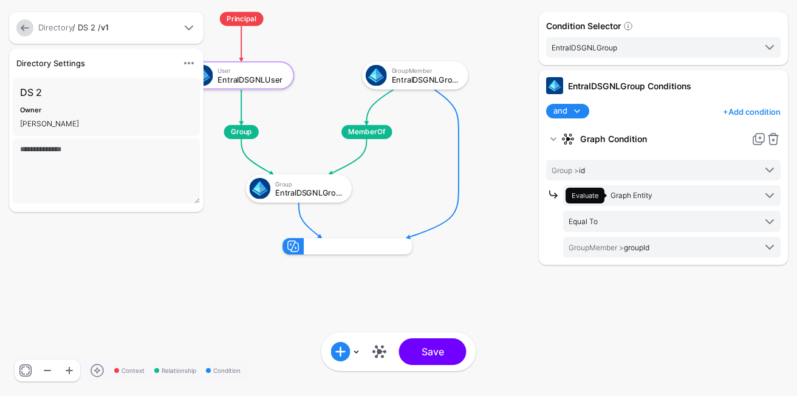
drag, startPoint x: 476, startPoint y: 256, endPoint x: 453, endPoint y: 257, distance: 23.1
click at [453, 257] on rect at bounding box center [177, -1] width 77350 height 38439
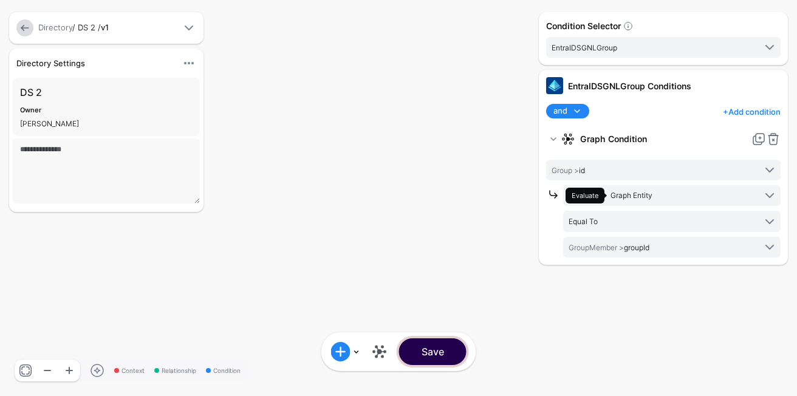
click at [428, 360] on button "Save" at bounding box center [432, 352] width 67 height 27
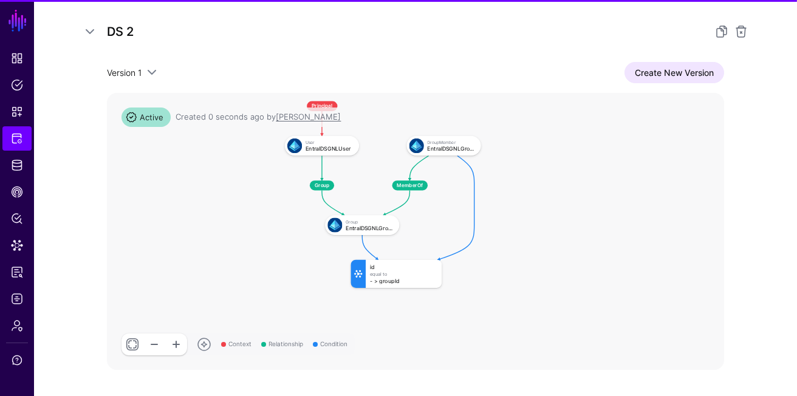
scroll to position [261, 0]
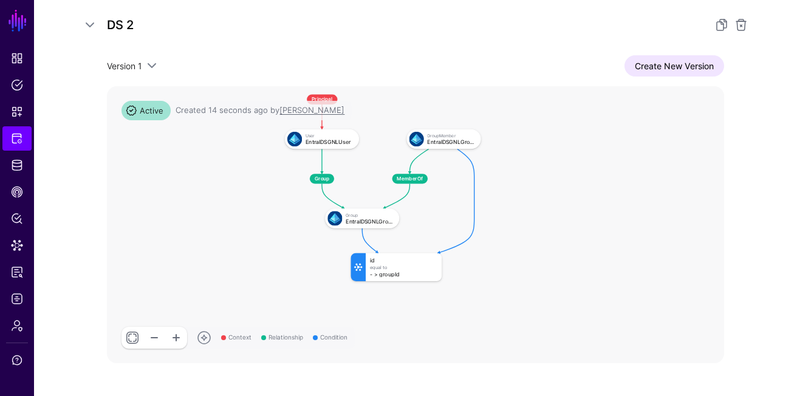
click at [576, 261] on rect at bounding box center [277, 86] width 41950 height 18846
drag, startPoint x: 556, startPoint y: 258, endPoint x: 568, endPoint y: 258, distance: 12.2
click at [568, 258] on rect at bounding box center [280, 85] width 41950 height 18846
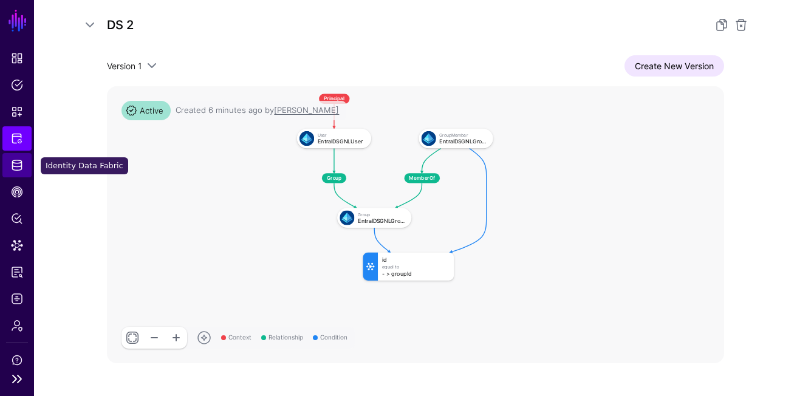
click at [19, 171] on span "Identity Data Fabric" at bounding box center [17, 165] width 12 height 12
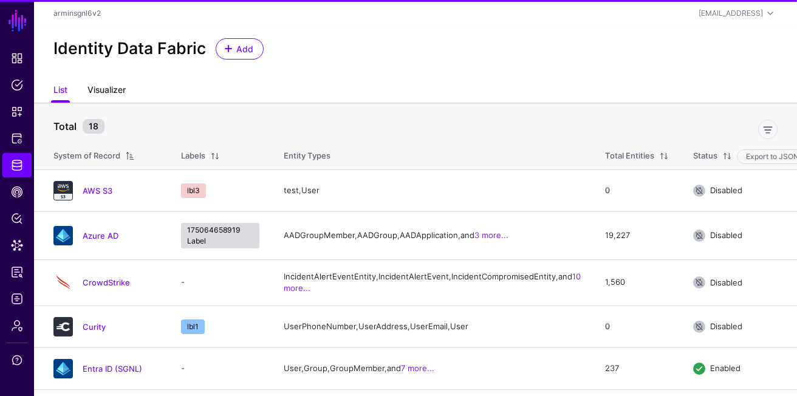
click at [110, 86] on link "Visualizer" at bounding box center [107, 91] width 38 height 23
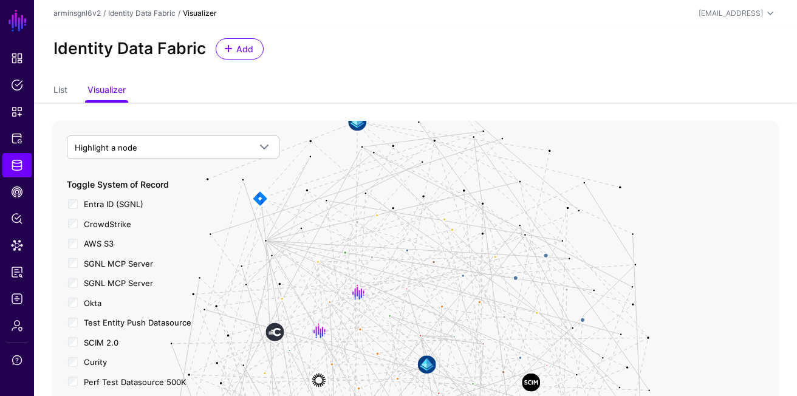
click at [74, 270] on div "SGNL MCP Server" at bounding box center [173, 262] width 213 height 15
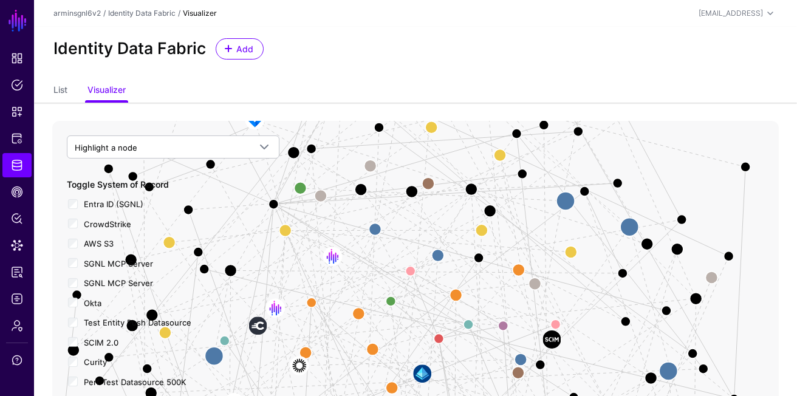
click at [74, 255] on div "Toggle System of Record Entra ID (SGNL) CrowdStrike AWS S3 SGNL MCP Server SGNL…" at bounding box center [173, 362] width 213 height 368
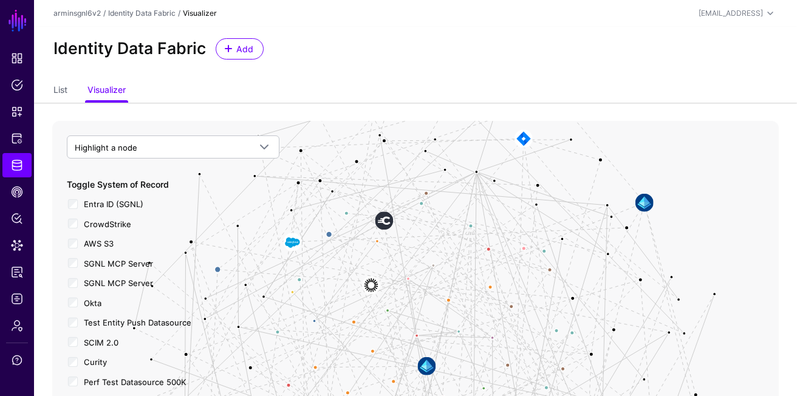
click at [74, 310] on div "Okta" at bounding box center [173, 302] width 213 height 15
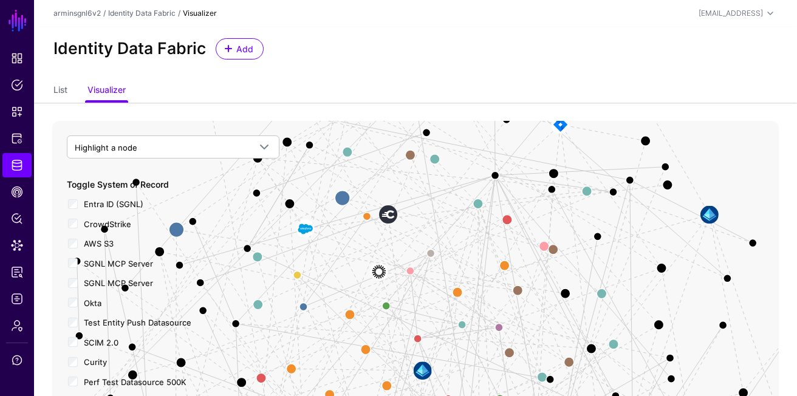
click at [72, 314] on div "Toggle System of Record Entra ID (SGNL) CrowdStrike AWS S3 SGNL MCP Server SGNL…" at bounding box center [173, 362] width 213 height 368
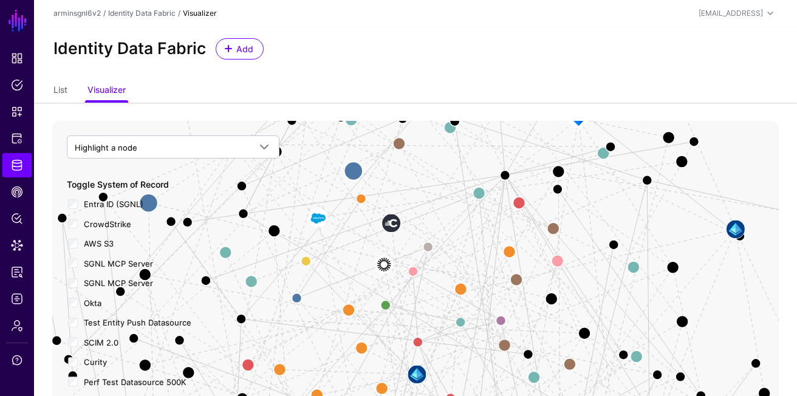
click at [73, 294] on div "Toggle System of Record Entra ID (SGNL) CrowdStrike AWS S3 SGNL MCP Server SGNL…" at bounding box center [173, 362] width 213 height 368
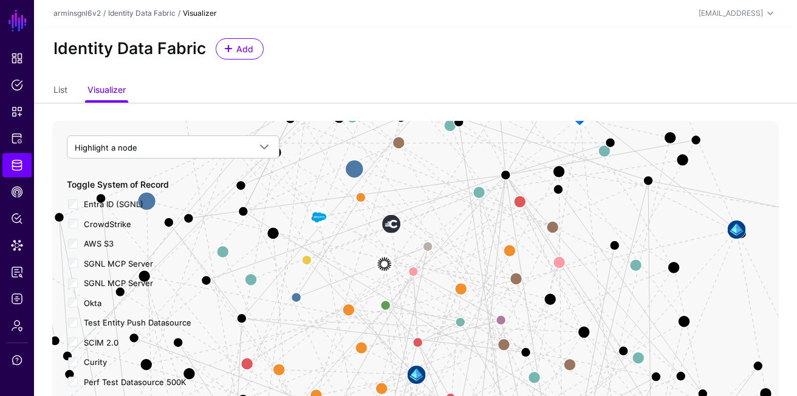
click at [73, 297] on div "Okta" at bounding box center [173, 302] width 213 height 15
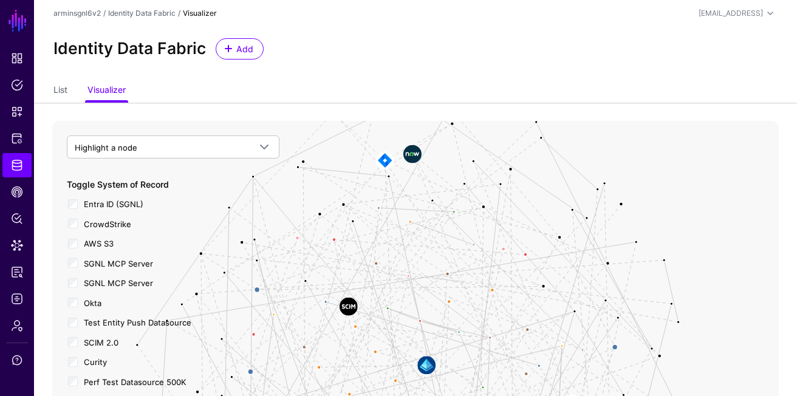
click at [75, 349] on div "SCIM 2.0" at bounding box center [173, 341] width 213 height 15
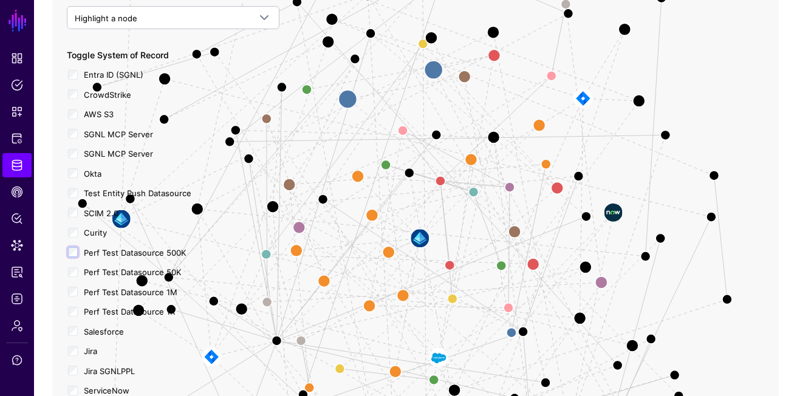
scroll to position [229, 0]
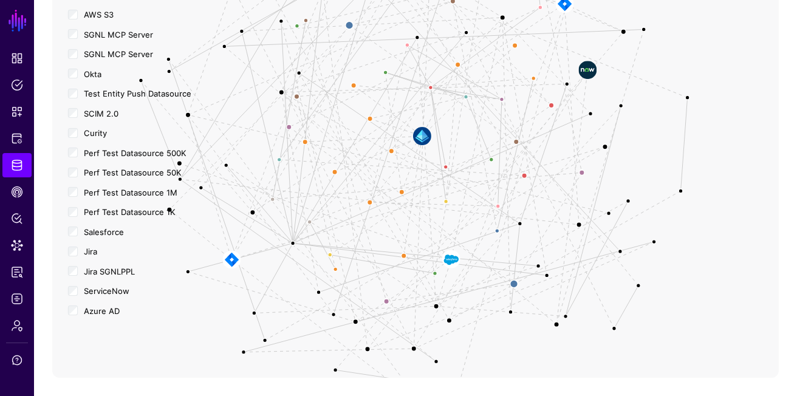
click at [76, 298] on div "ServiceNow" at bounding box center [173, 290] width 213 height 15
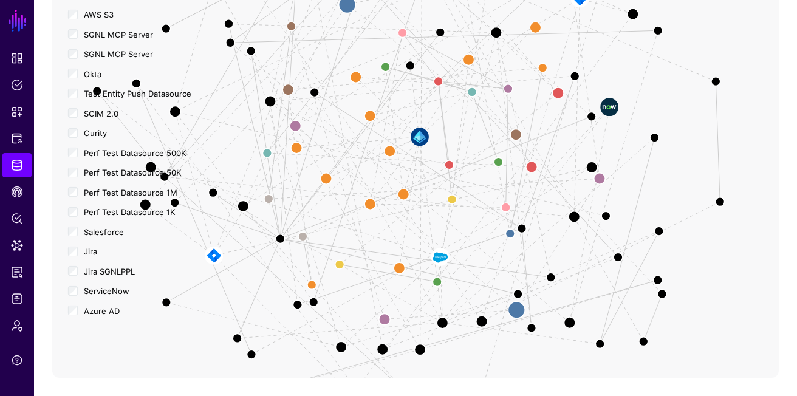
click at [70, 278] on div "Jira SGNLPPL" at bounding box center [173, 270] width 213 height 15
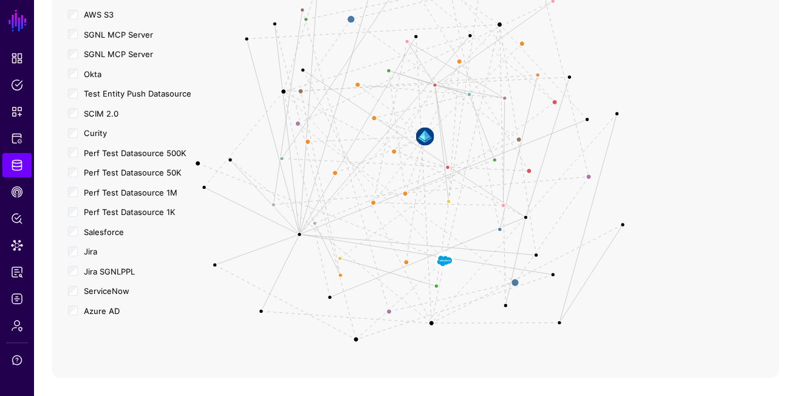
click at [69, 239] on div "Salesforce" at bounding box center [173, 231] width 213 height 15
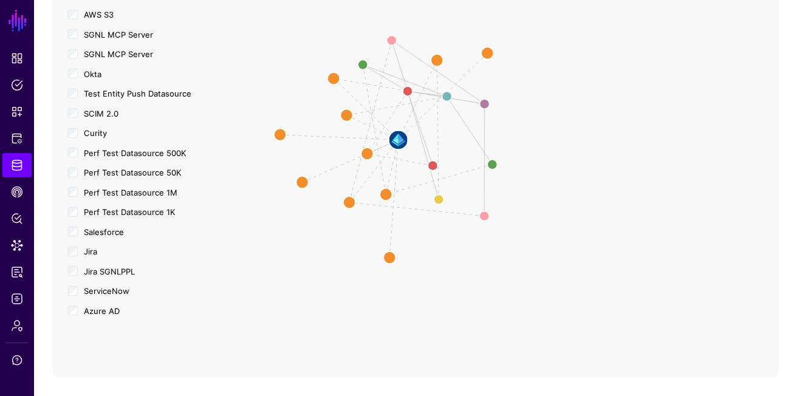
drag, startPoint x: 562, startPoint y: 182, endPoint x: 532, endPoint y: 190, distance: 30.4
click at [532, 190] on icon "User Member Group User Member Role Manager Role Member Of Member Of User Role M…" at bounding box center [415, 135] width 727 height 486
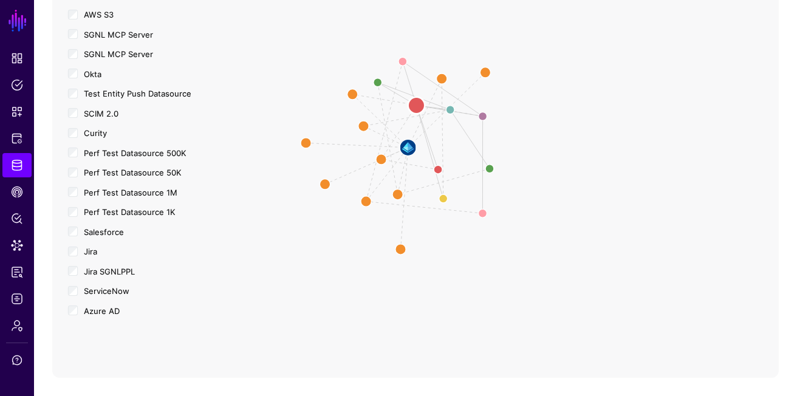
click at [415, 107] on circle at bounding box center [416, 105] width 17 height 17
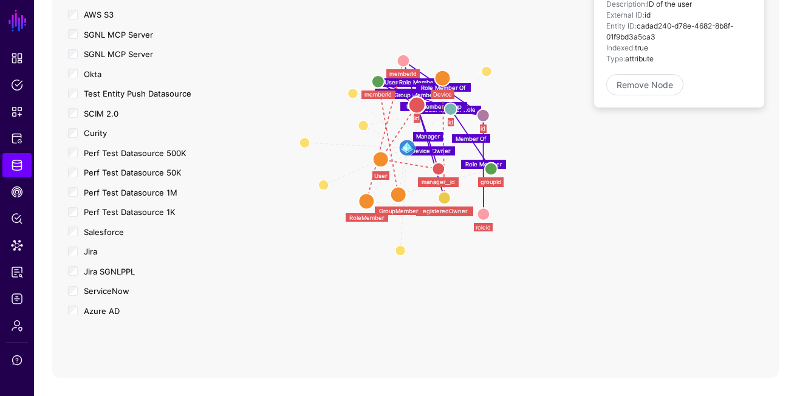
click at [417, 108] on circle at bounding box center [416, 105] width 17 height 17
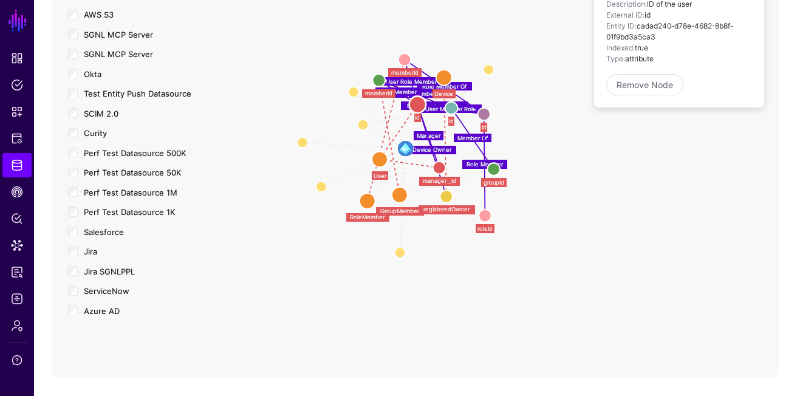
click at [555, 157] on icon "User Member Group User Member Role Manager Role Member Of Member Of User Role M…" at bounding box center [415, 135] width 727 height 486
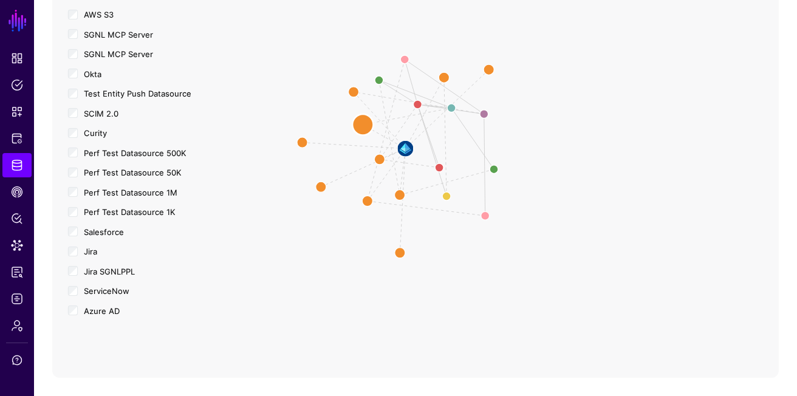
click at [365, 123] on circle at bounding box center [363, 124] width 21 height 21
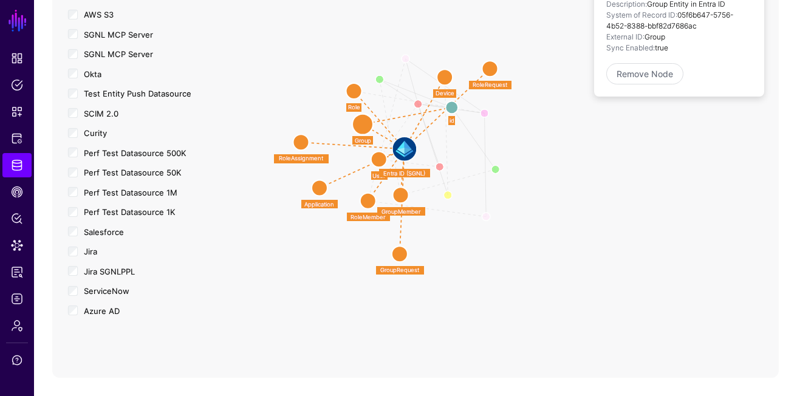
click at [486, 73] on circle at bounding box center [491, 69] width 16 height 16
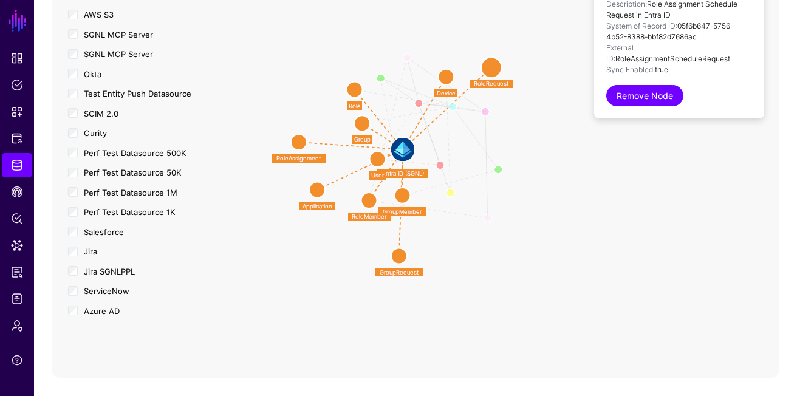
click at [639, 92] on link "Remove Node" at bounding box center [645, 95] width 77 height 21
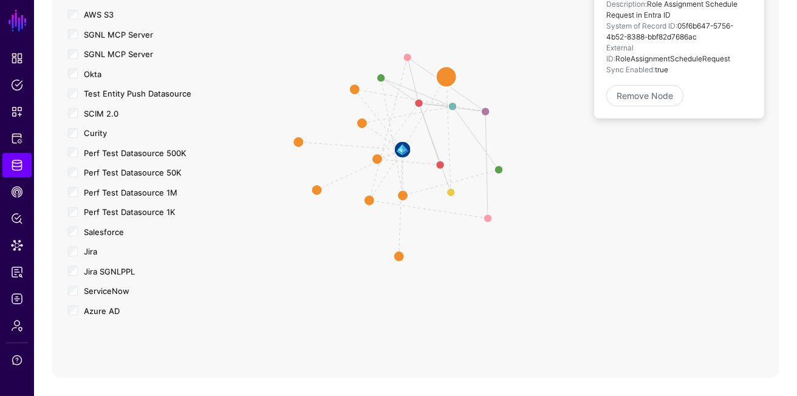
click at [450, 77] on circle at bounding box center [446, 76] width 21 height 21
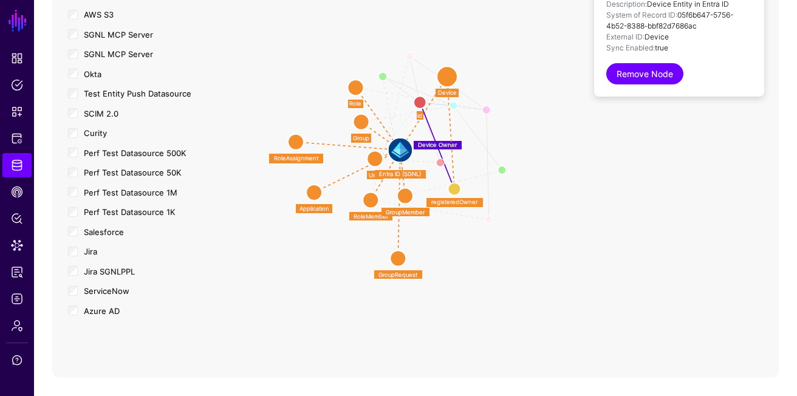
click at [656, 81] on link "Remove Node" at bounding box center [645, 73] width 77 height 21
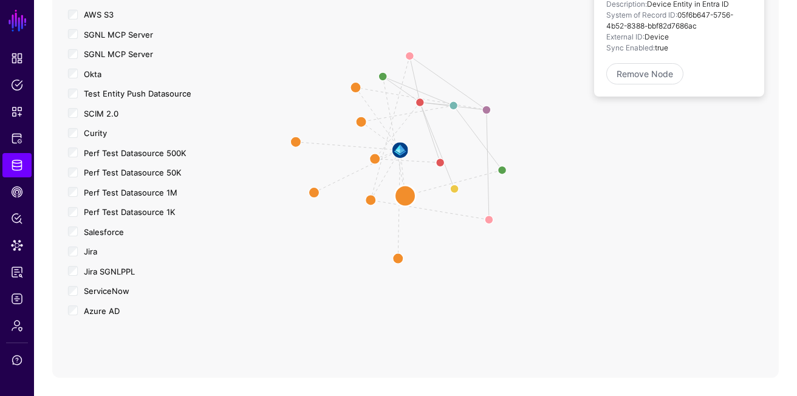
click at [403, 196] on circle at bounding box center [405, 195] width 21 height 21
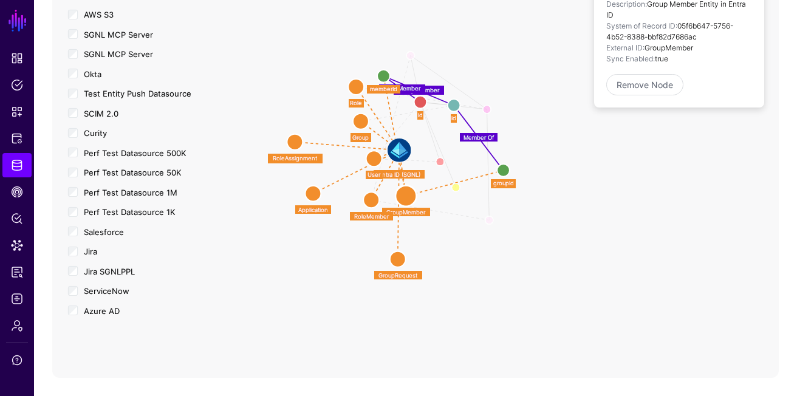
click at [399, 263] on circle at bounding box center [398, 260] width 16 height 16
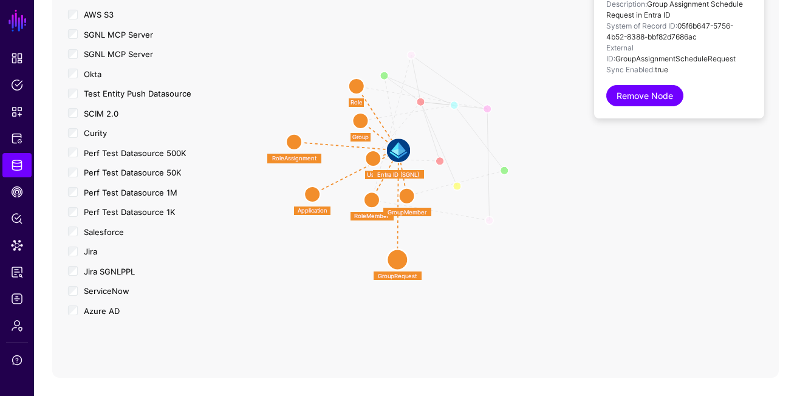
click at [630, 98] on link "Remove Node" at bounding box center [645, 95] width 77 height 21
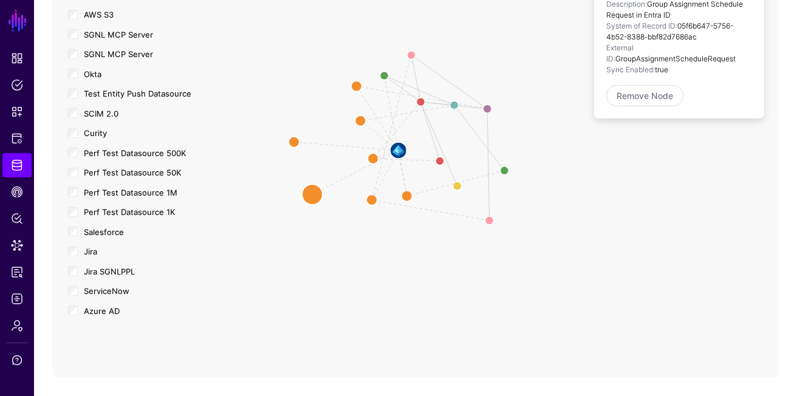
click at [311, 195] on circle at bounding box center [312, 194] width 21 height 21
click at [315, 192] on icon "User Member Group Member Member Of Role Member User Role Member Role Member Of …" at bounding box center [415, 135] width 727 height 486
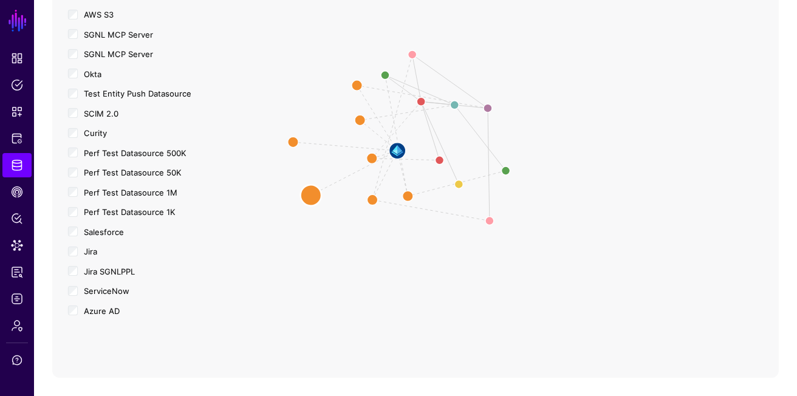
click at [315, 192] on circle at bounding box center [311, 195] width 21 height 21
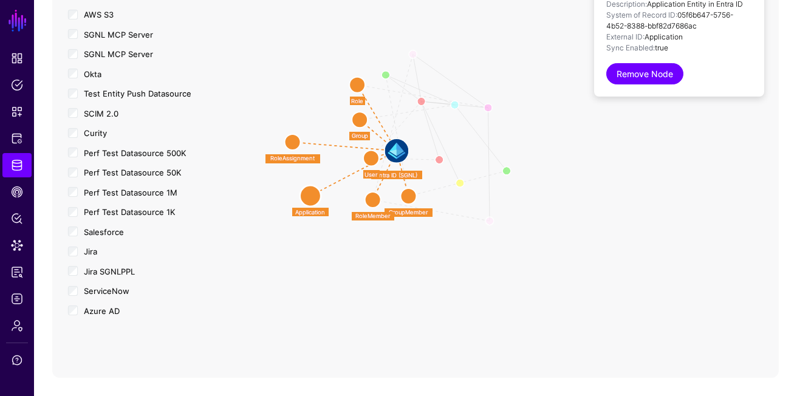
click at [658, 77] on link "Remove Node" at bounding box center [645, 73] width 77 height 21
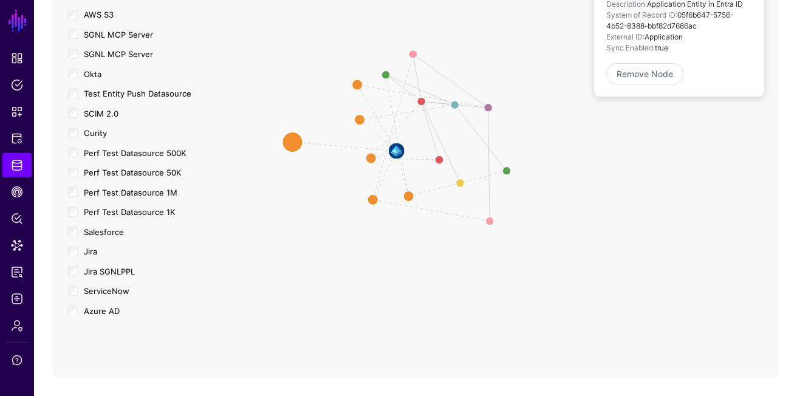
click at [289, 138] on circle at bounding box center [292, 142] width 21 height 21
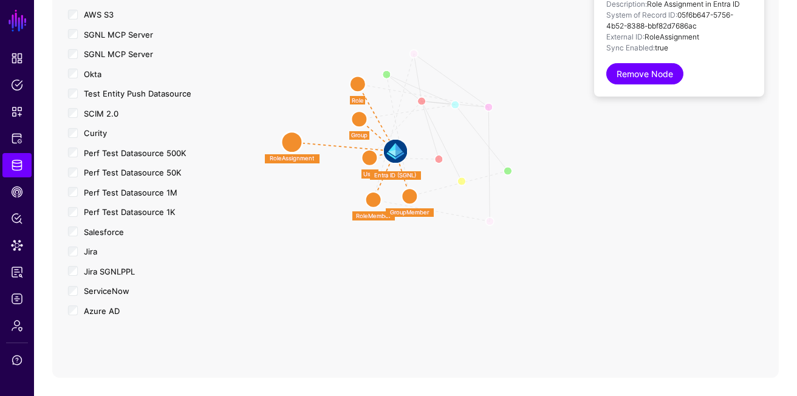
click at [649, 72] on link "Remove Node" at bounding box center [645, 73] width 77 height 21
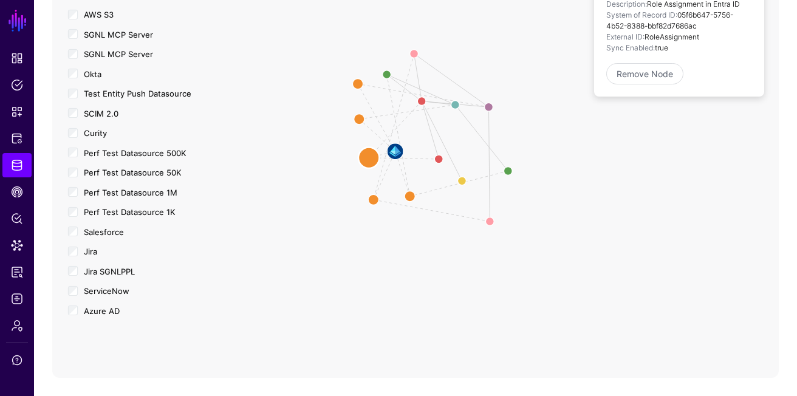
drag, startPoint x: 368, startPoint y: 159, endPoint x: 299, endPoint y: 174, distance: 70.5
click at [359, 168] on circle at bounding box center [369, 158] width 21 height 21
click at [388, 153] on image at bounding box center [389, 154] width 32 height 32
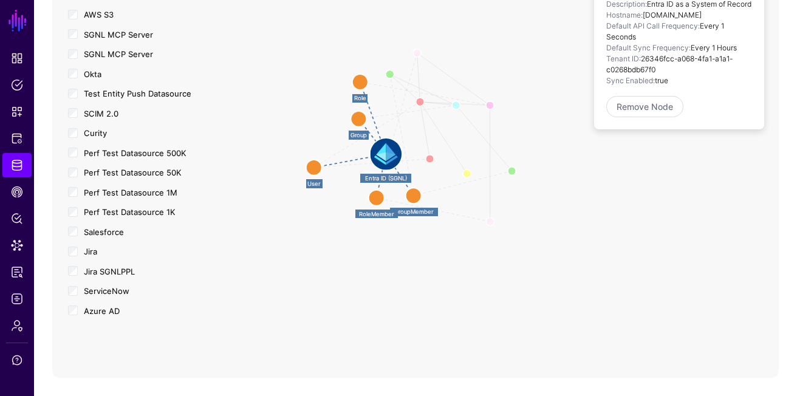
click at [582, 193] on icon "Device Owner User Member Group User Member Role Manager Role Member Of User Rol…" at bounding box center [415, 135] width 727 height 486
drag, startPoint x: 360, startPoint y: 120, endPoint x: 304, endPoint y: 119, distance: 55.9
click at [351, 119] on circle at bounding box center [359, 119] width 16 height 16
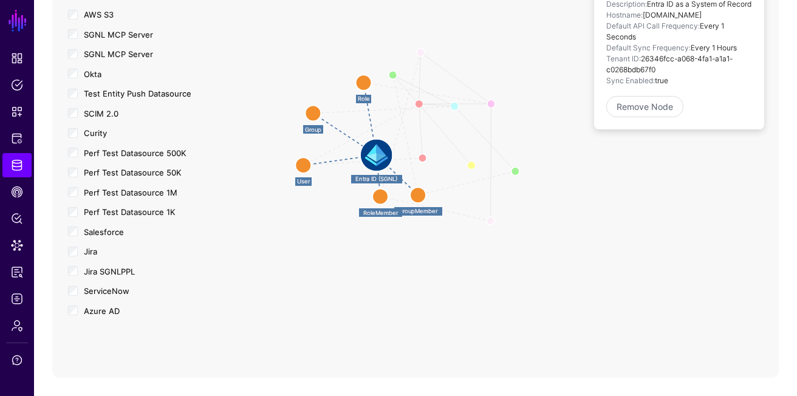
drag, startPoint x: 328, startPoint y: 169, endPoint x: 306, endPoint y: 170, distance: 21.9
click at [306, 170] on circle at bounding box center [303, 165] width 16 height 16
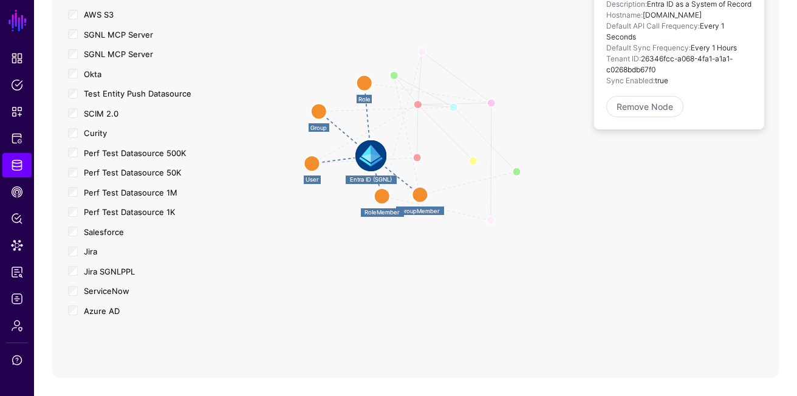
click at [322, 109] on circle at bounding box center [319, 112] width 16 height 16
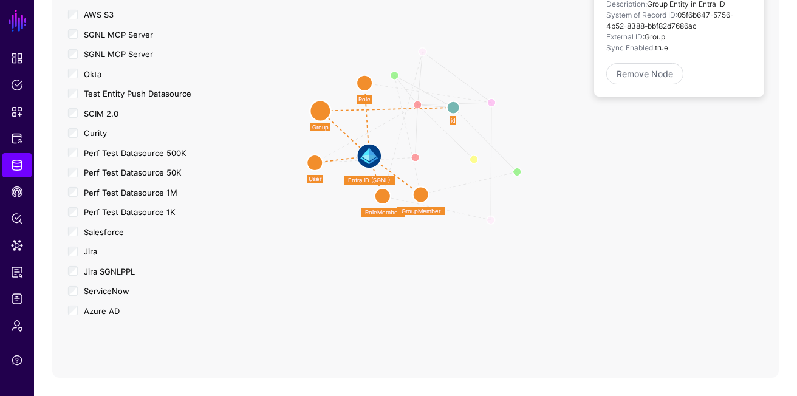
click at [340, 111] on icon "User Member Group Member Member Of Role Member User Role Member Role Member Of …" at bounding box center [415, 135] width 727 height 486
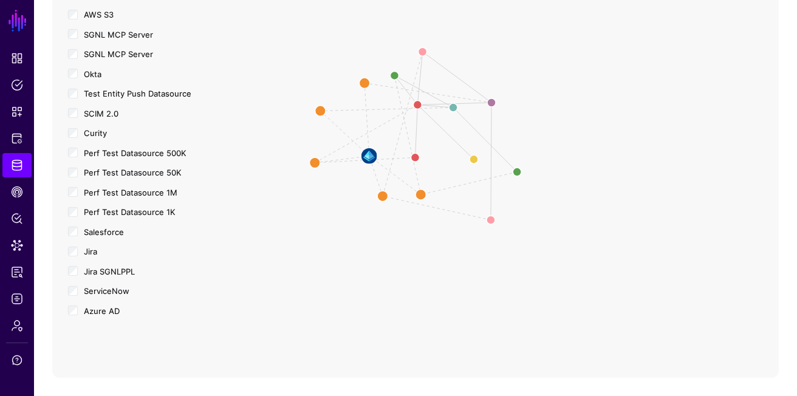
click at [343, 111] on icon "User Member Group Member Member Of Role Member User Role Member Role Member Of …" at bounding box center [415, 135] width 727 height 486
click at [317, 114] on circle at bounding box center [320, 110] width 21 height 21
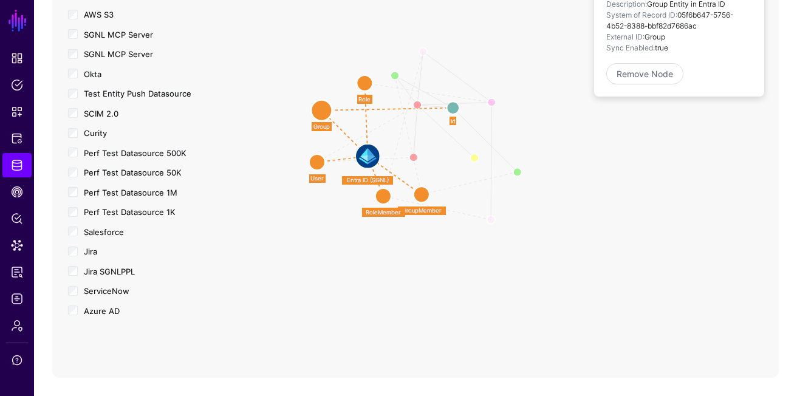
click at [453, 108] on circle at bounding box center [453, 108] width 13 height 13
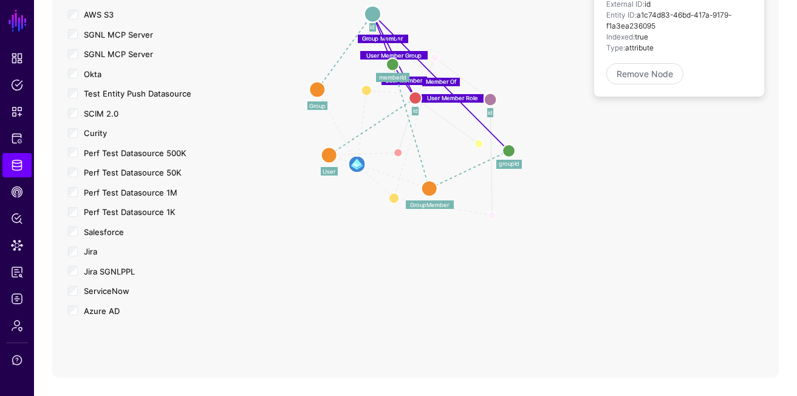
drag, startPoint x: 453, startPoint y: 106, endPoint x: 373, endPoint y: 13, distance: 123.2
click at [373, 12] on circle at bounding box center [373, 14] width 17 height 17
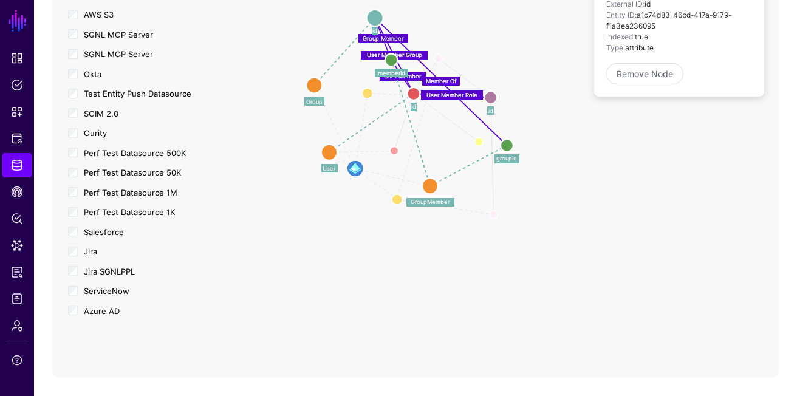
click at [345, 79] on icon "Role Member User Role Member Role Member Of Manager Device Owner User Member Gr…" at bounding box center [415, 135] width 727 height 486
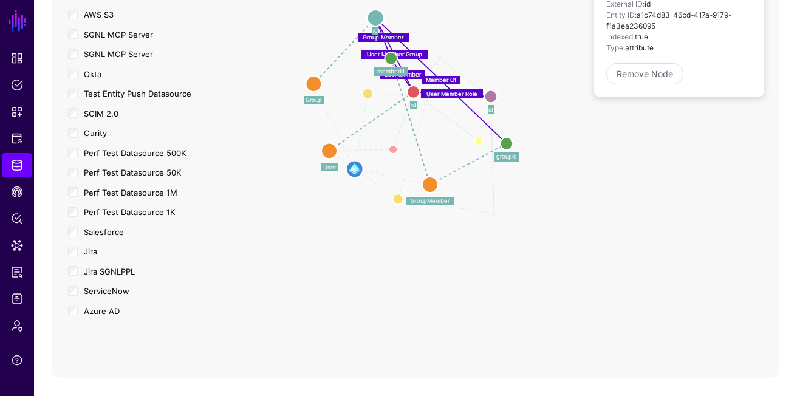
click at [351, 74] on icon "Role Member User Role Member Role Member Of Manager Device Owner User Member Gr…" at bounding box center [415, 135] width 727 height 486
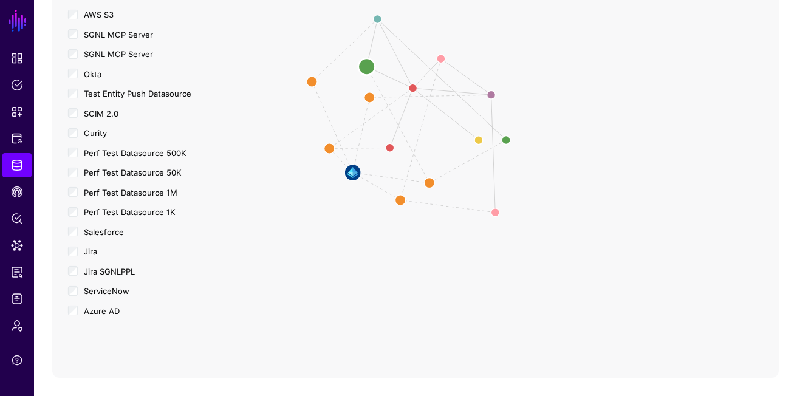
drag, startPoint x: 388, startPoint y: 60, endPoint x: 356, endPoint y: 75, distance: 35.9
click at [359, 75] on circle at bounding box center [367, 66] width 17 height 17
click at [360, 74] on circle at bounding box center [359, 69] width 17 height 17
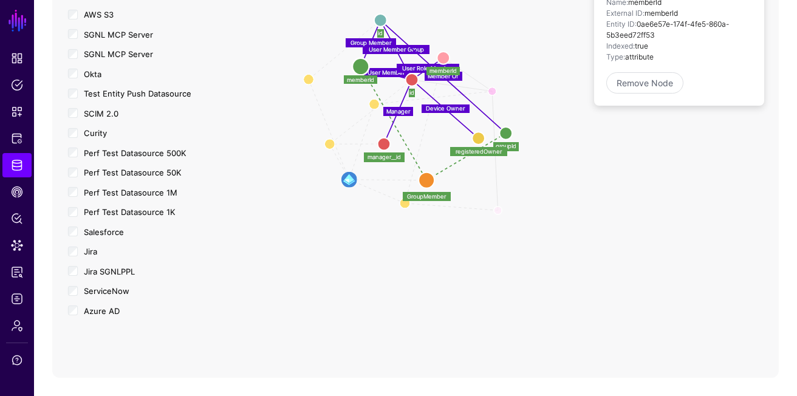
click at [511, 44] on icon "User Member Role Role Member Of Role Member User Member Group Member Of Group M…" at bounding box center [415, 135] width 727 height 486
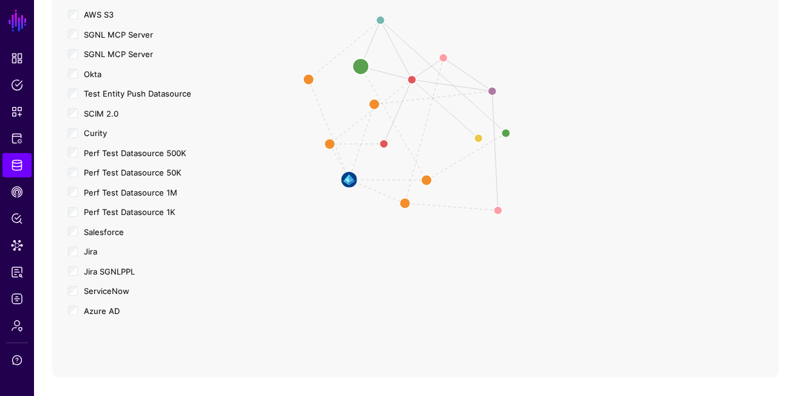
click at [360, 67] on circle at bounding box center [361, 66] width 17 height 17
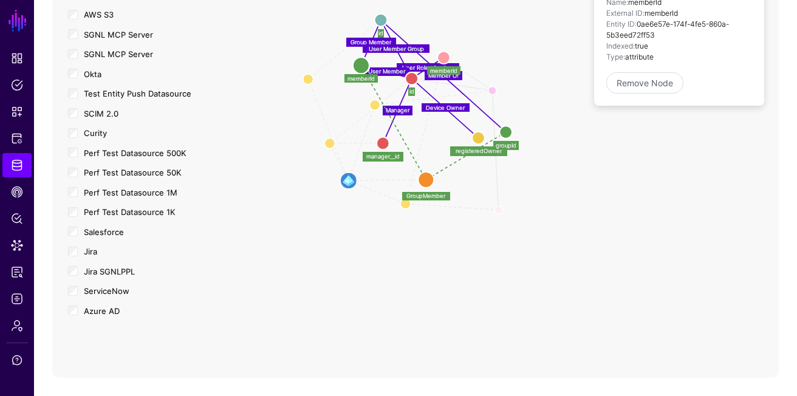
click at [337, 94] on icon "Role Member Role Member Of User Member Role User Role Member Manager Device Own…" at bounding box center [415, 135] width 727 height 486
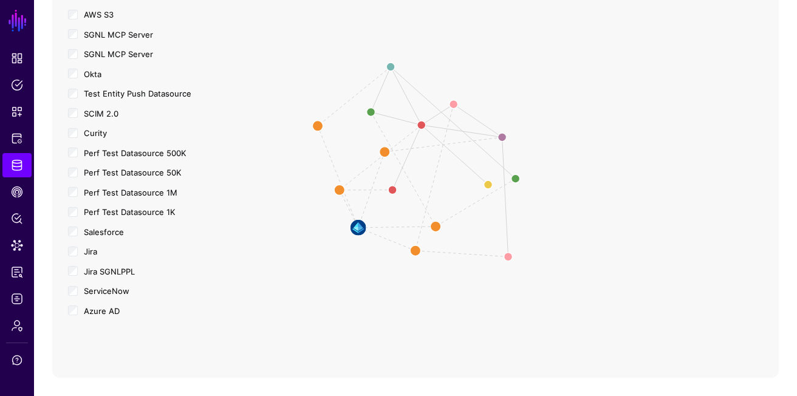
drag, startPoint x: 664, startPoint y: 176, endPoint x: 676, endPoint y: 223, distance: 48.5
click at [676, 223] on icon "Role Member Role Member Of User Member Role User Role Member Manager Device Own…" at bounding box center [415, 135] width 727 height 486
drag, startPoint x: 338, startPoint y: 194, endPoint x: 308, endPoint y: 196, distance: 29.8
click at [308, 196] on circle at bounding box center [312, 192] width 21 height 21
click at [311, 187] on circle at bounding box center [313, 191] width 21 height 21
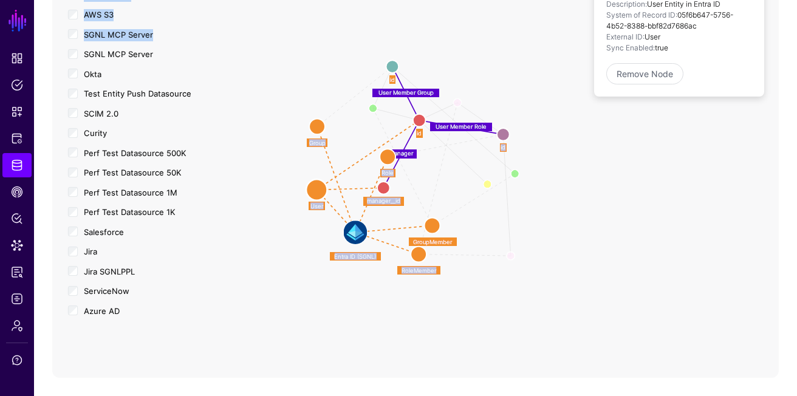
drag, startPoint x: 278, startPoint y: 35, endPoint x: 560, endPoint y: 302, distance: 389.1
click at [560, 302] on div "Member Of Group Member User Member Device Owner User Role Member Role Member Of…" at bounding box center [415, 135] width 727 height 486
click at [776, 304] on icon "Member Of Group Member User Member Device Owner User Role Member Role Member Of…" at bounding box center [415, 135] width 727 height 486
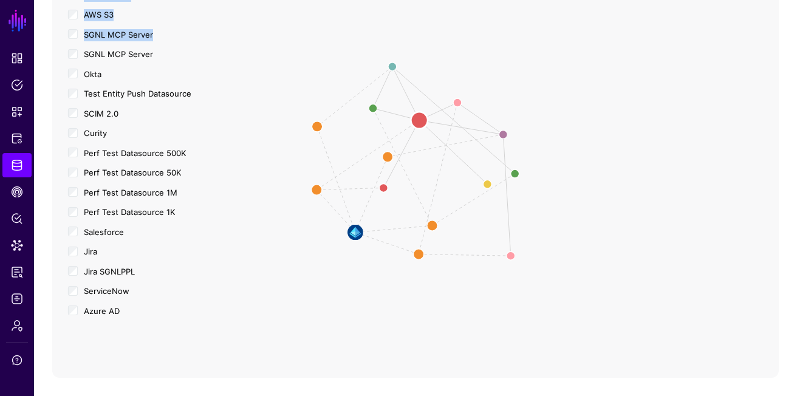
click at [418, 123] on circle at bounding box center [419, 120] width 17 height 17
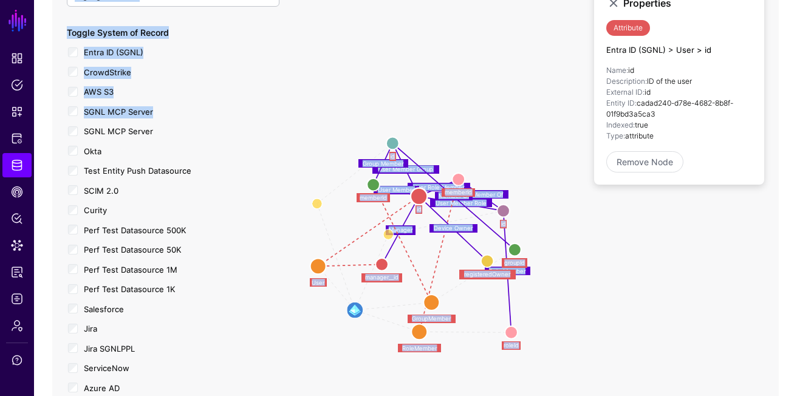
scroll to position [157, 0]
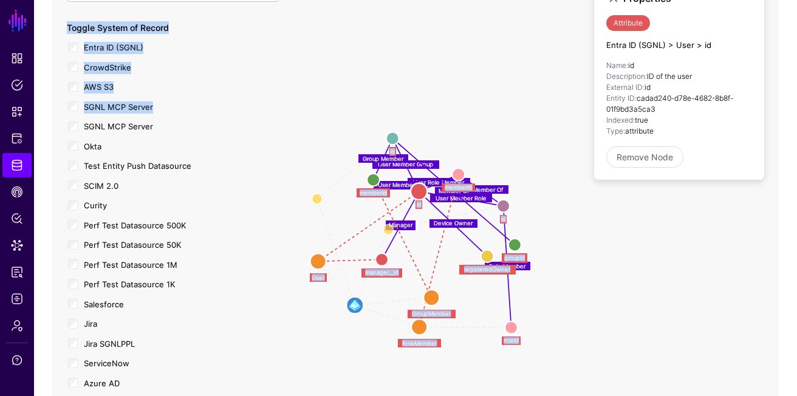
click at [518, 122] on icon "User Member Role Manager User Member Group Role Member Role Member Of User Role…" at bounding box center [415, 207] width 727 height 486
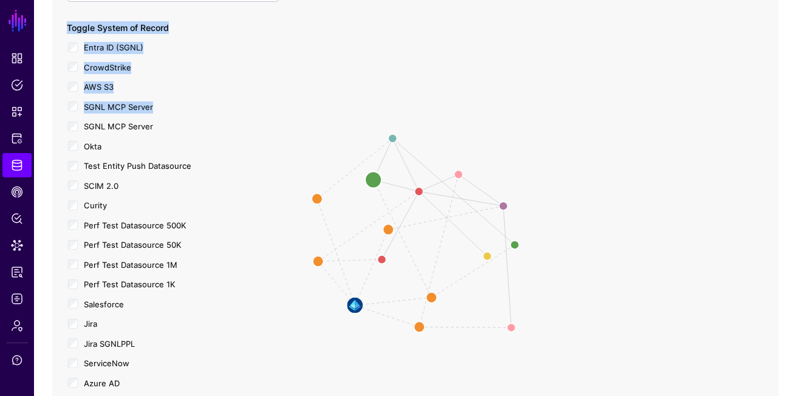
click at [372, 179] on circle at bounding box center [373, 179] width 17 height 17
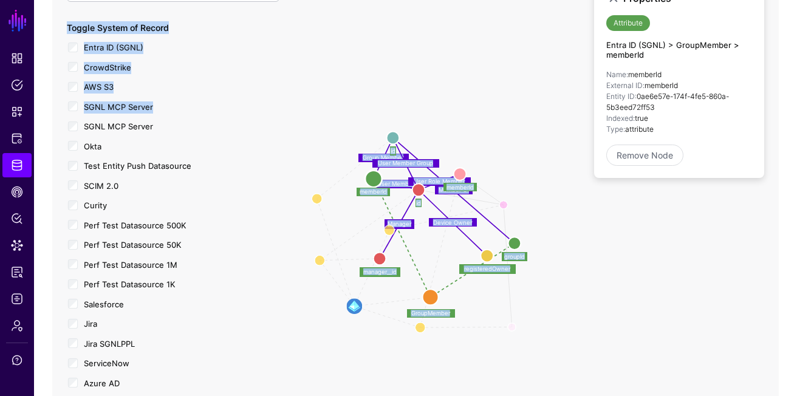
click at [471, 126] on icon "Role Member Of Role Member User Member Role Member Of Group Member User Member …" at bounding box center [415, 207] width 727 height 486
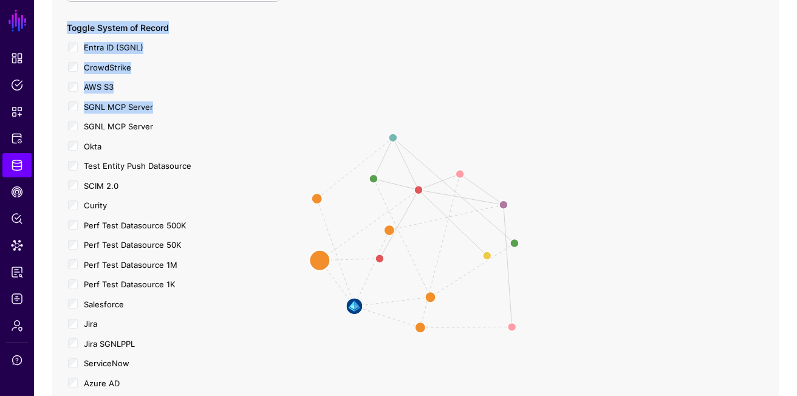
click at [318, 260] on circle at bounding box center [319, 260] width 21 height 21
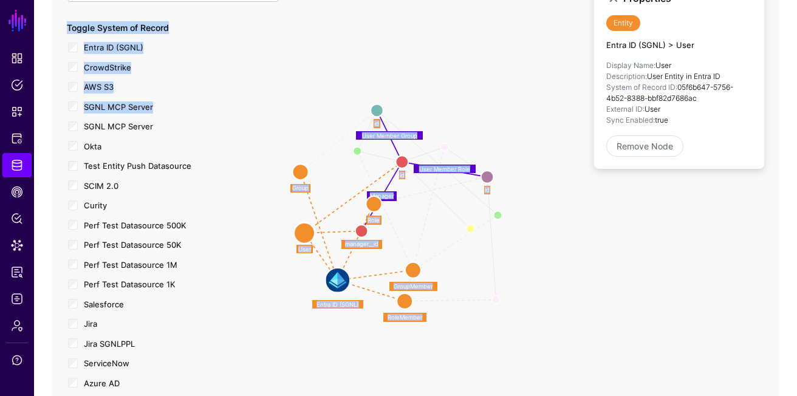
drag, startPoint x: 483, startPoint y: 100, endPoint x: 464, endPoint y: 71, distance: 34.4
click at [464, 71] on icon "User Role Member Device Owner User Member Group Member Member Of Role Member Ro…" at bounding box center [415, 207] width 727 height 486
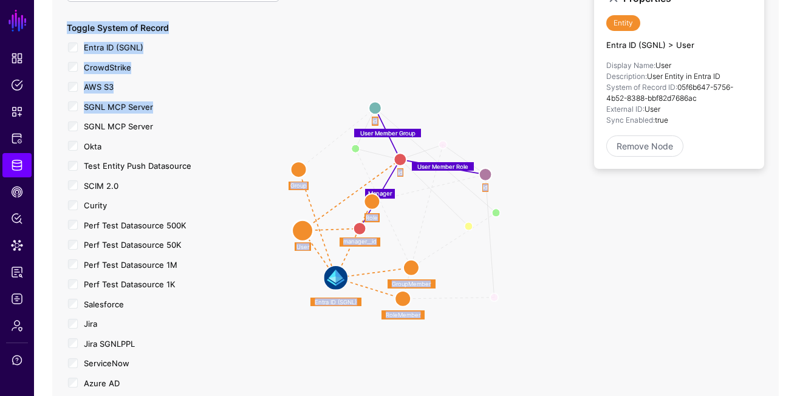
click at [589, 264] on icon "User Role Member Device Owner User Member Group Member Member Of Role Member Ro…" at bounding box center [415, 207] width 727 height 486
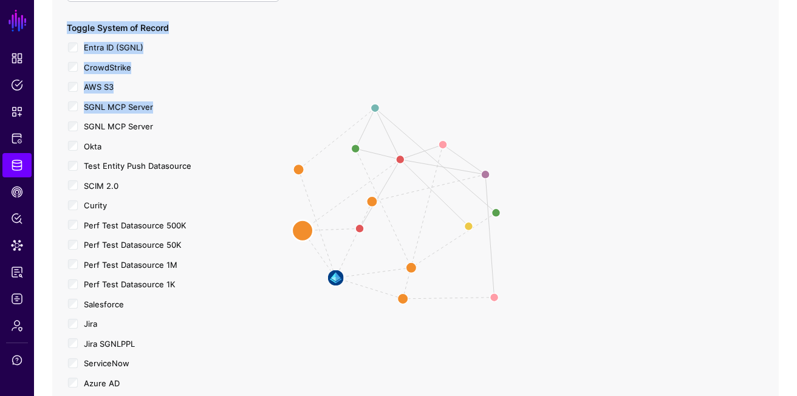
click at [304, 231] on circle at bounding box center [302, 231] width 21 height 21
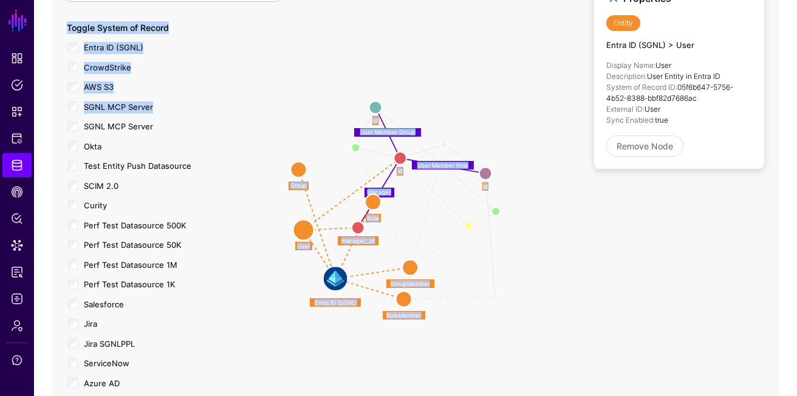
click at [54, 73] on icon "Role Member Of Role Member Member Of Group Member User Member Device Owner User…" at bounding box center [415, 207] width 727 height 486
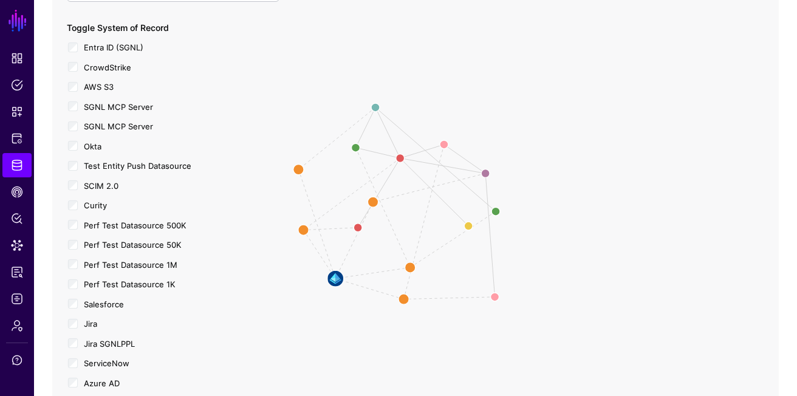
click at [44, 74] on app-network-graph "Role Member Of Role Member Member Of Group Member User Member Device Owner User…" at bounding box center [415, 207] width 763 height 486
click at [300, 223] on circle at bounding box center [303, 230] width 21 height 21
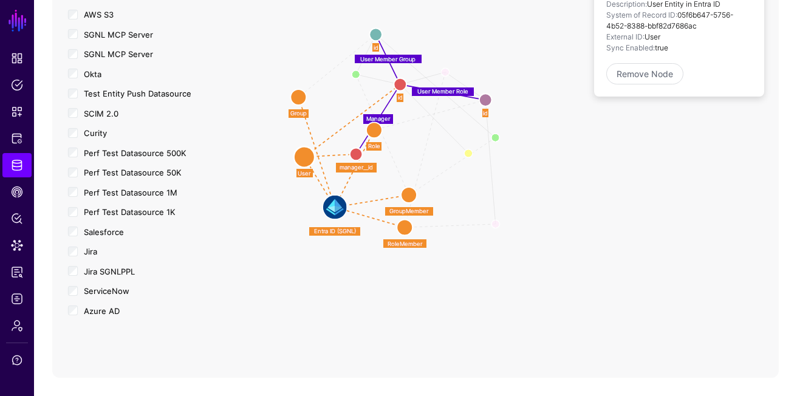
scroll to position [0, 0]
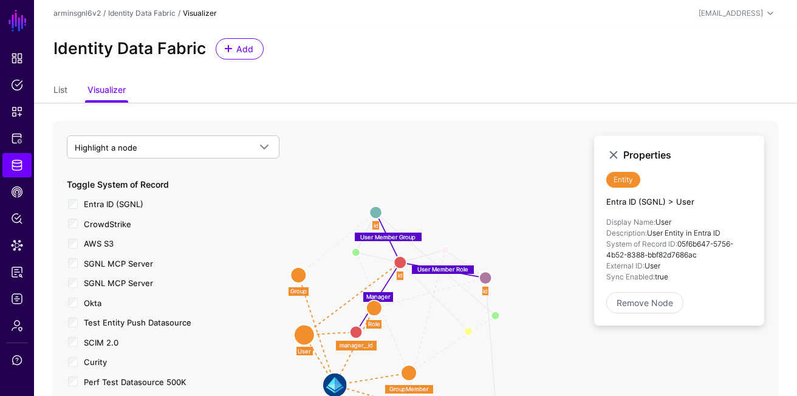
drag, startPoint x: 452, startPoint y: 184, endPoint x: 452, endPoint y: 134, distance: 50.4
click at [452, 133] on icon "User Role Member Device Owner User Member Group Member Member Of Role Member Ro…" at bounding box center [415, 364] width 727 height 486
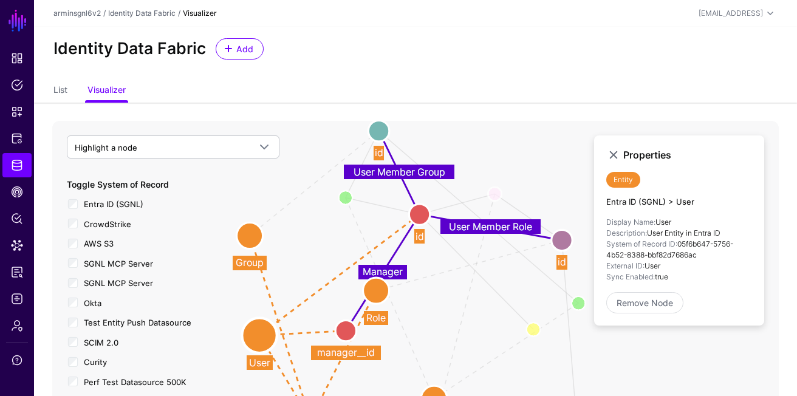
drag, startPoint x: 478, startPoint y: 242, endPoint x: 545, endPoint y: 175, distance: 95.0
click at [545, 175] on icon "User Role Member Device Owner User Member Group Member Member Of Role Member Ro…" at bounding box center [415, 364] width 727 height 486
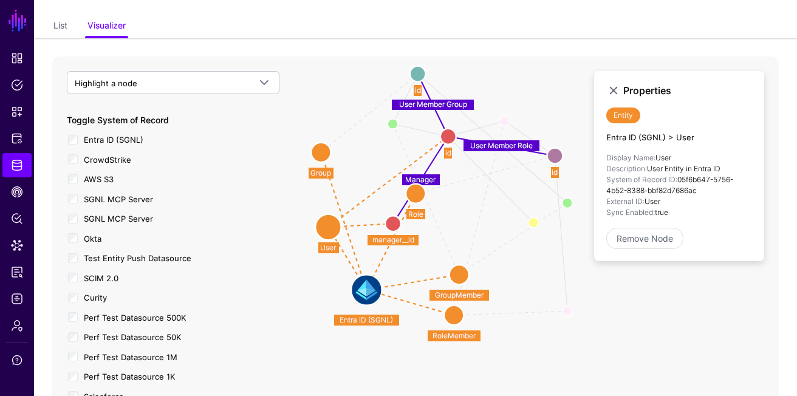
scroll to position [65, 0]
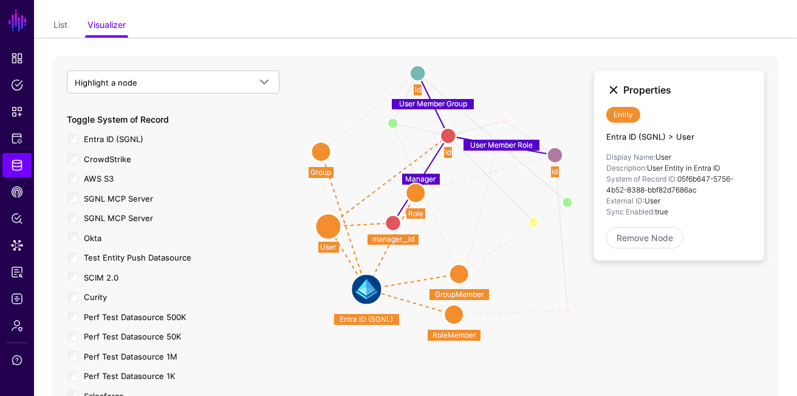
click at [613, 88] on link at bounding box center [614, 90] width 15 height 15
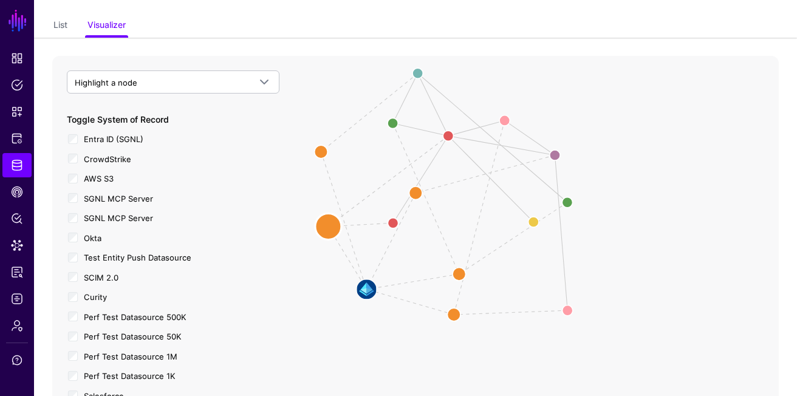
click at [330, 224] on circle at bounding box center [328, 227] width 26 height 26
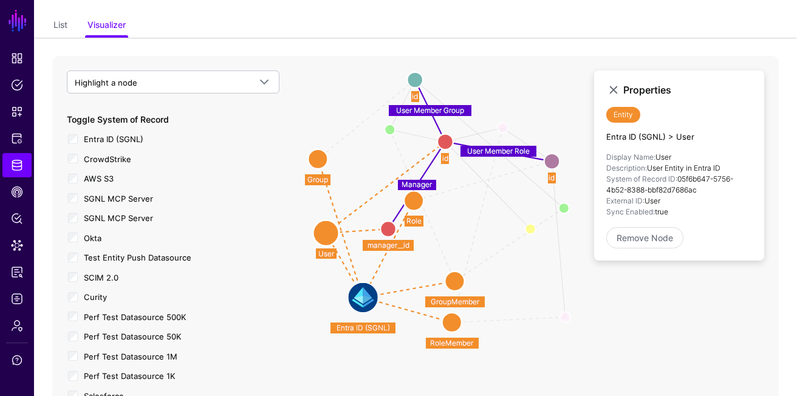
drag, startPoint x: 307, startPoint y: 286, endPoint x: 304, endPoint y: 297, distance: 10.8
click at [304, 297] on icon "Role Member Of Role Member Member Of Group Member User Member Device Owner User…" at bounding box center [415, 299] width 727 height 486
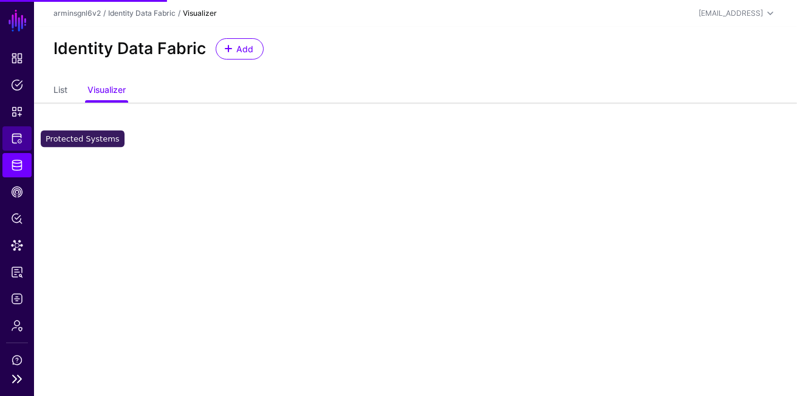
click at [19, 143] on span "Protected Systems" at bounding box center [17, 138] width 12 height 12
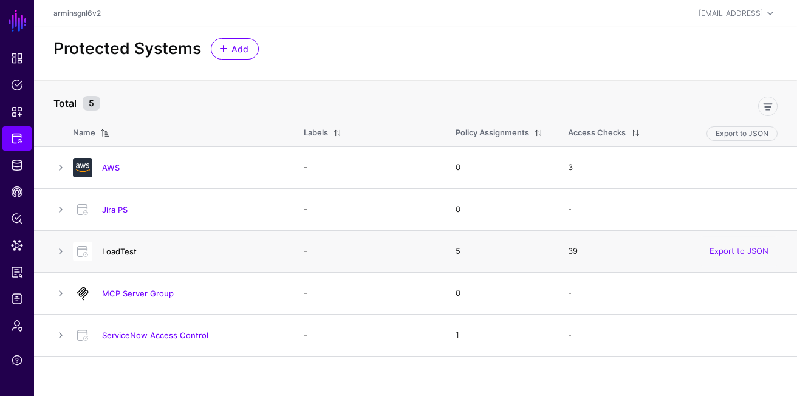
click at [118, 252] on link "LoadTest" at bounding box center [119, 252] width 35 height 10
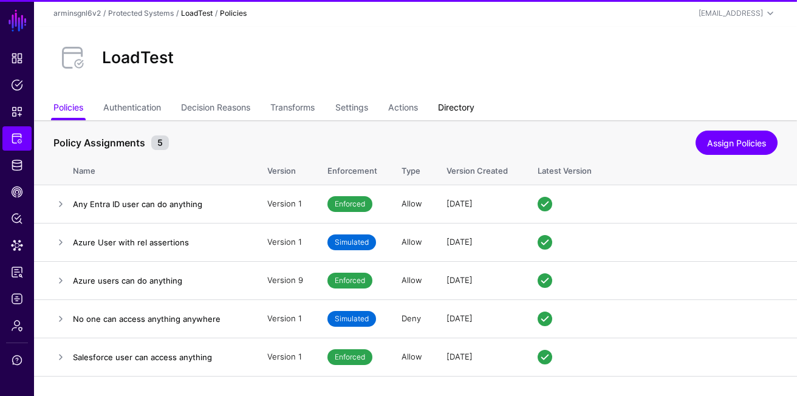
click at [461, 104] on link "Directory" at bounding box center [456, 108] width 36 height 23
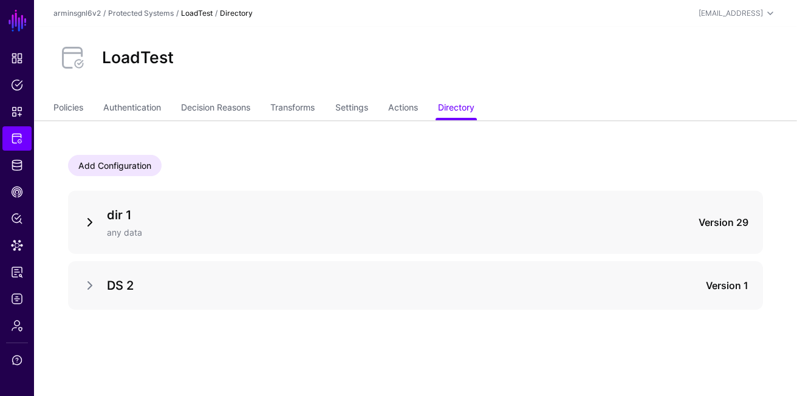
click at [88, 222] on link at bounding box center [90, 222] width 15 height 15
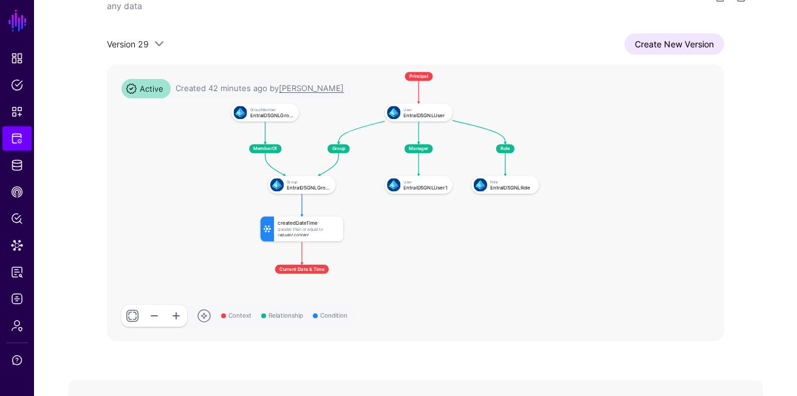
scroll to position [205, 0]
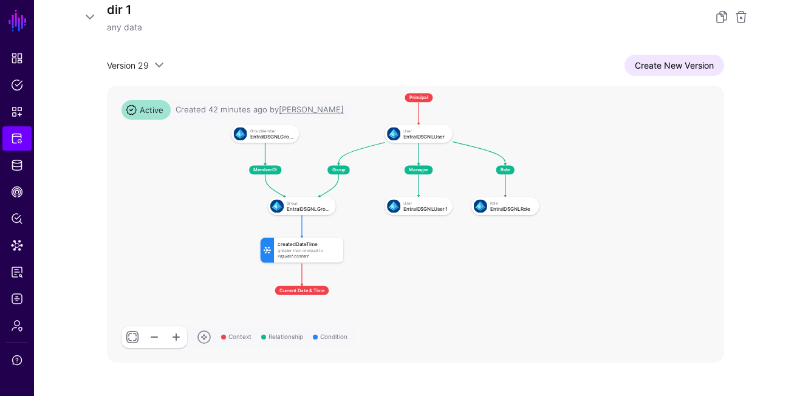
click at [311, 250] on div "Greater Than Or Equal To" at bounding box center [309, 250] width 62 height 4
drag, startPoint x: 294, startPoint y: 250, endPoint x: 334, endPoint y: 250, distance: 40.7
click at [334, 250] on div "Greater Than Or Equal To" at bounding box center [309, 250] width 62 height 4
drag, startPoint x: 334, startPoint y: 250, endPoint x: 323, endPoint y: 250, distance: 10.9
click at [323, 250] on div "Greater Than Or Equal To" at bounding box center [349, 250] width 62 height 4
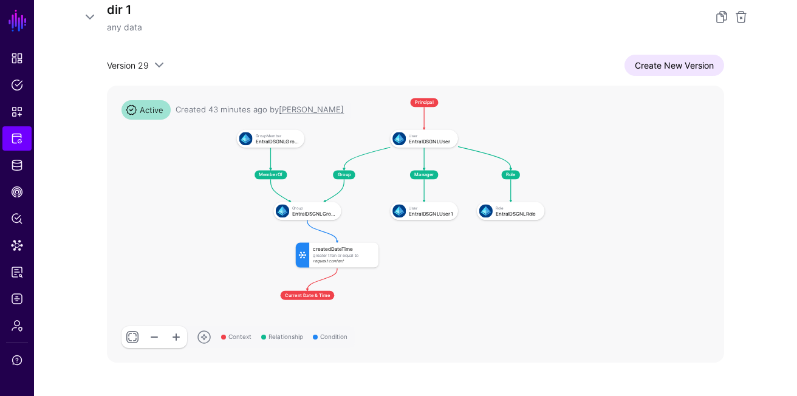
drag, startPoint x: 412, startPoint y: 242, endPoint x: 418, endPoint y: 247, distance: 7.3
click at [418, 247] on rect at bounding box center [230, 91] width 38248 height 17184
click at [672, 59] on link "Create New Version" at bounding box center [675, 65] width 100 height 21
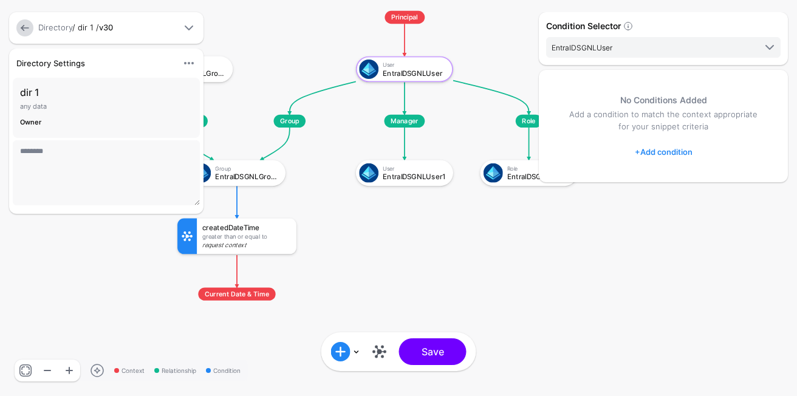
click at [243, 176] on div "Directory Settings Hide Settings Edit Settings dir 1 any data Owner ********" at bounding box center [133, 134] width 255 height 170
click at [229, 163] on div "Directory Settings Hide Settings Edit Settings dir 1 any data Owner ********" at bounding box center [133, 134] width 255 height 170
click at [248, 179] on div "Directory Settings Hide Settings Edit Settings dir 1 any data Owner ********" at bounding box center [133, 134] width 255 height 170
click at [276, 170] on div "Group" at bounding box center [246, 168] width 63 height 7
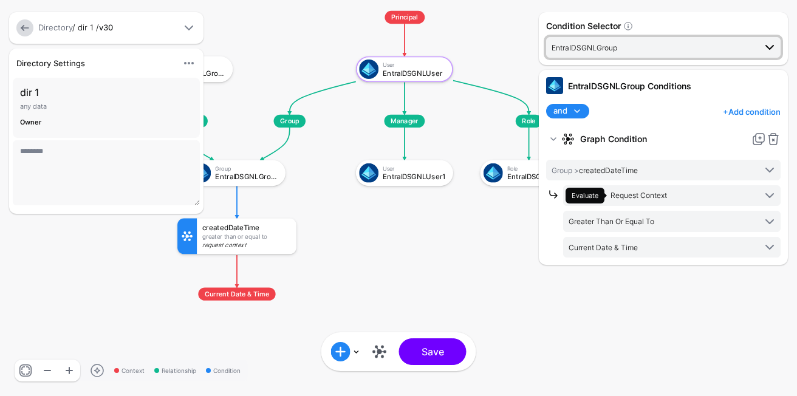
click at [661, 51] on span "EntraIDSGNLGroup" at bounding box center [654, 47] width 204 height 13
